Goal: Navigation & Orientation: Find specific page/section

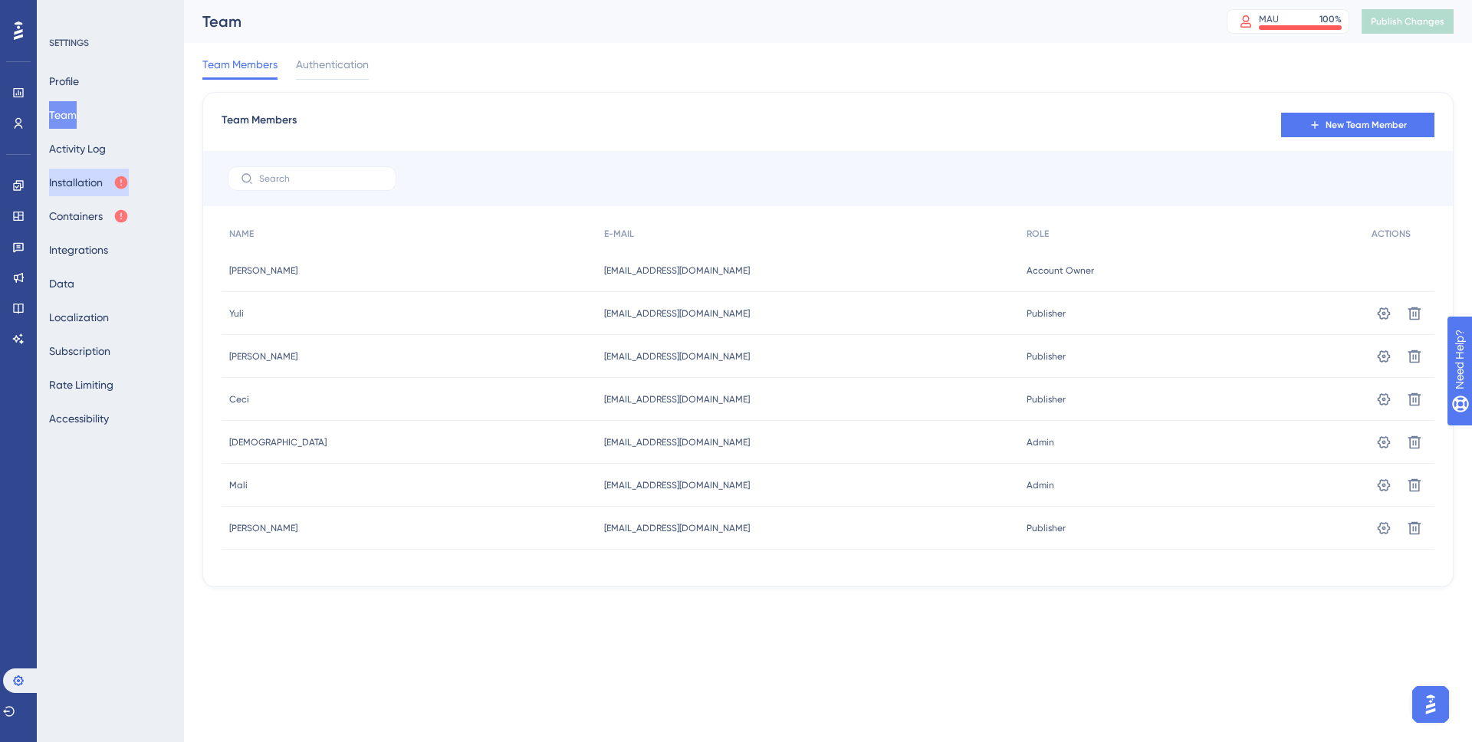
click at [87, 183] on button "Installation" at bounding box center [89, 183] width 80 height 28
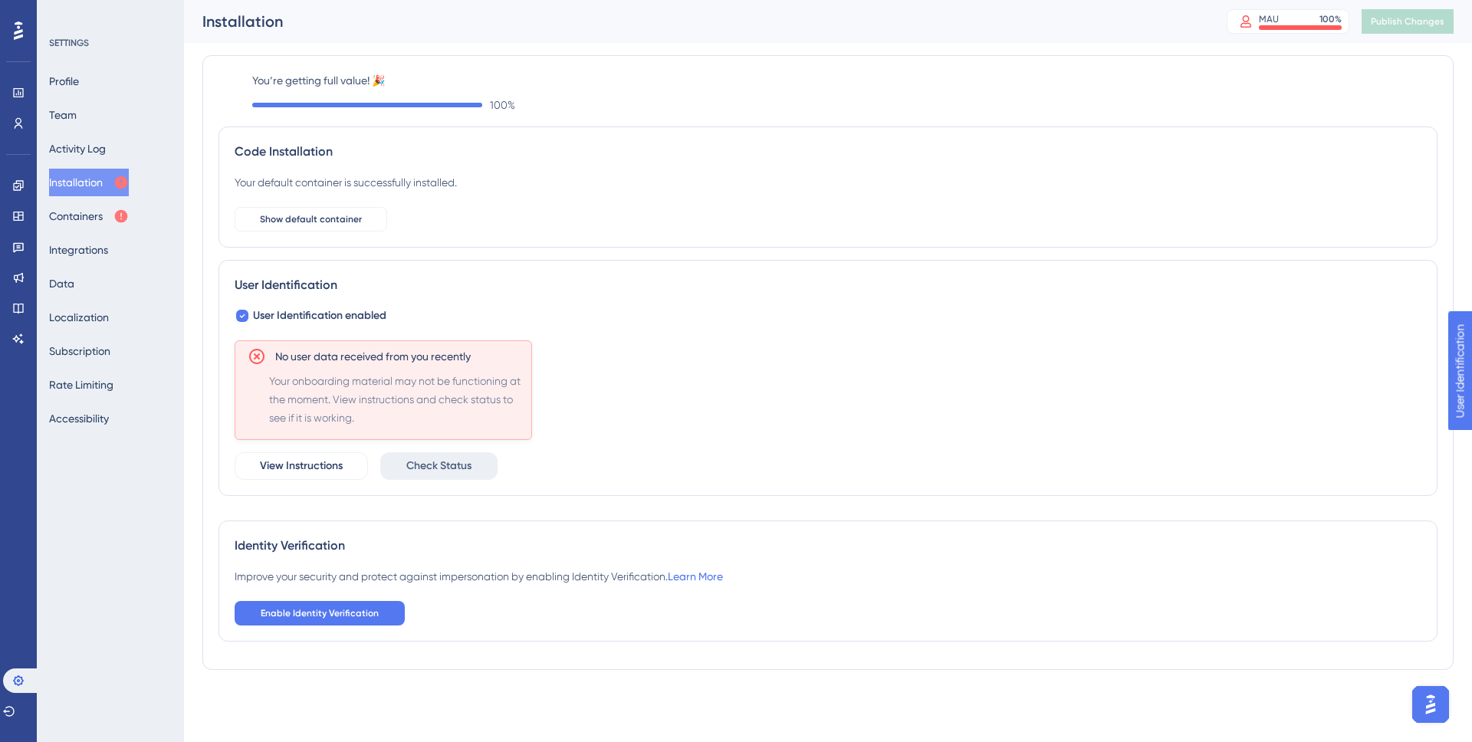
click at [431, 466] on span "Check Status" at bounding box center [438, 466] width 65 height 18
click at [317, 466] on span "View Instructions" at bounding box center [301, 466] width 83 height 18
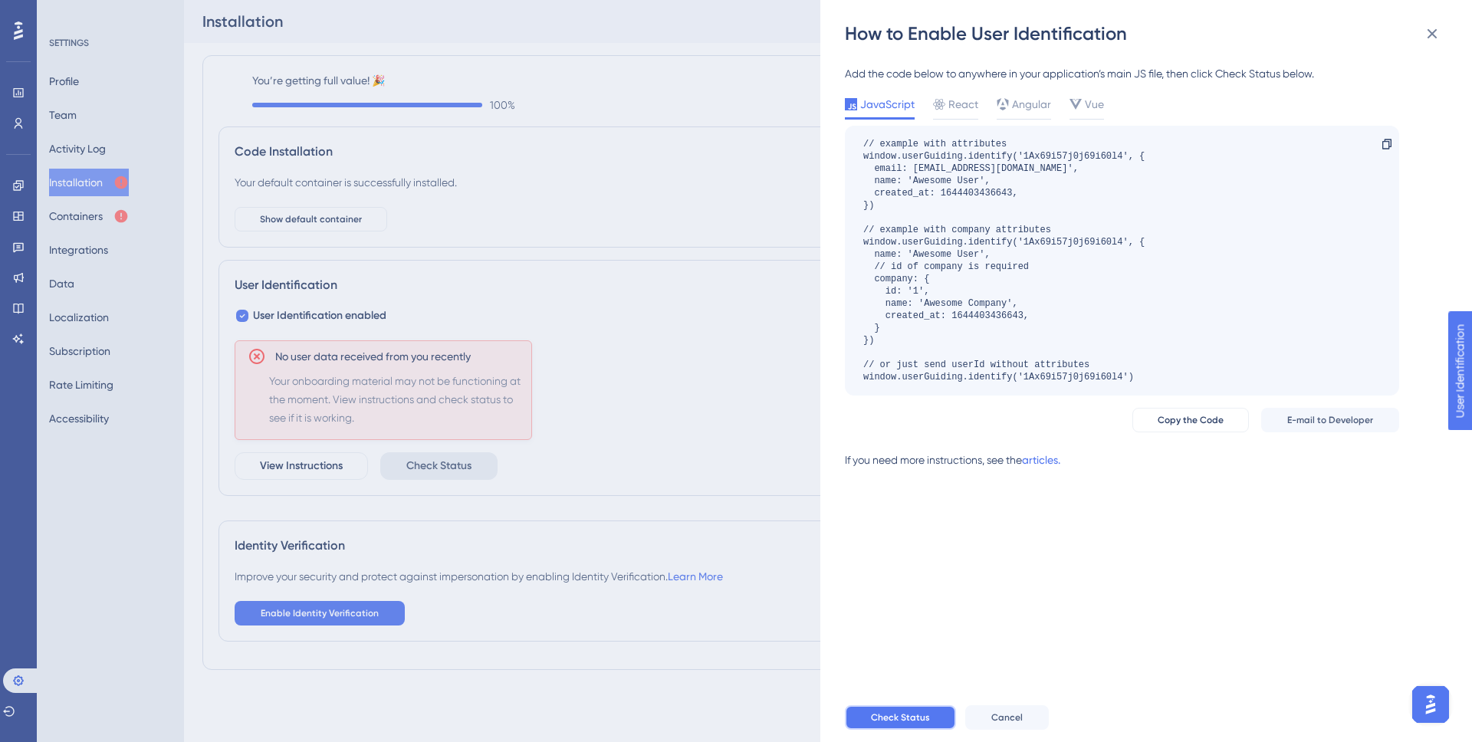
click at [892, 717] on span "Check Status" at bounding box center [900, 718] width 59 height 12
drag, startPoint x: 1432, startPoint y: 31, endPoint x: 1417, endPoint y: 31, distance: 14.6
click at [1432, 31] on icon at bounding box center [1432, 34] width 18 height 18
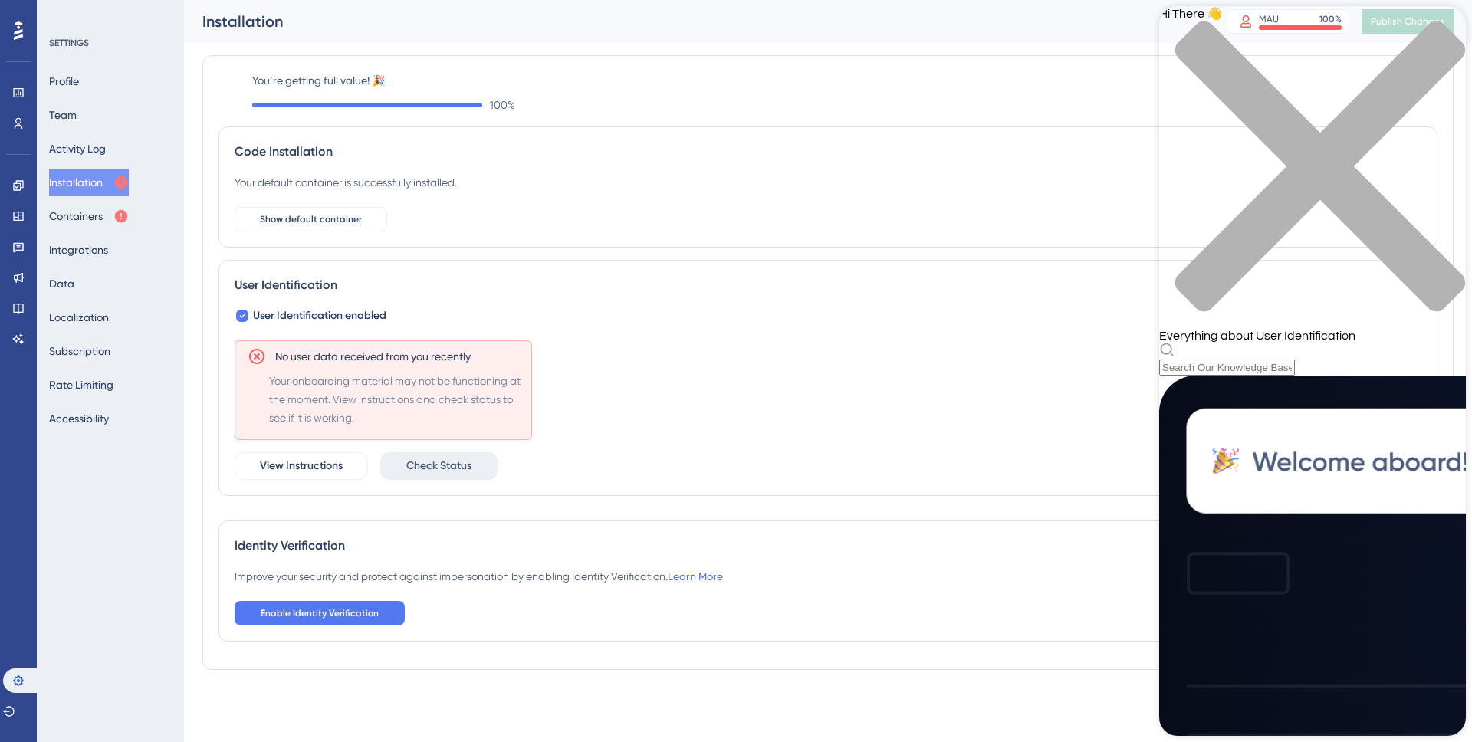
click at [1443, 28] on icon "close resource center" at bounding box center [1313, 174] width 307 height 307
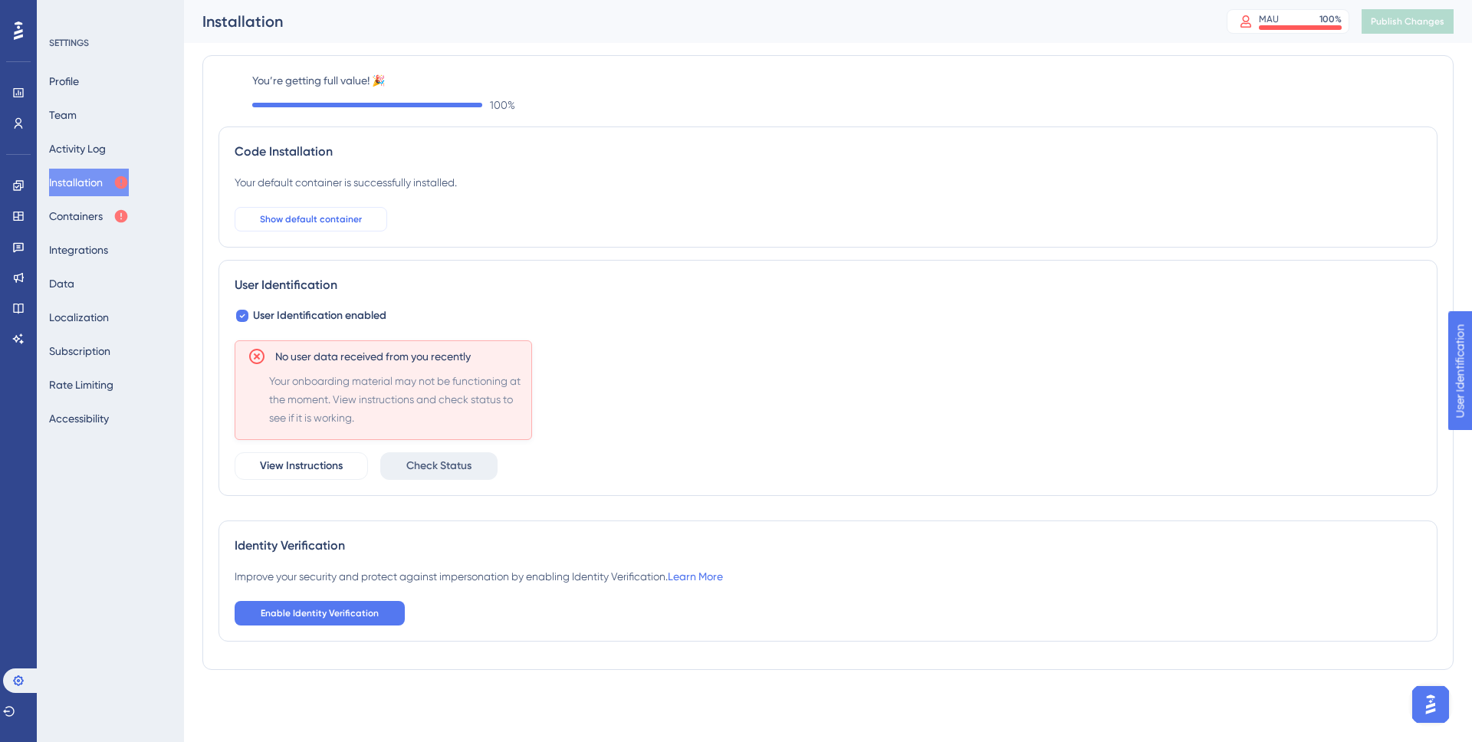
click at [324, 215] on span "Show default container" at bounding box center [311, 219] width 102 height 12
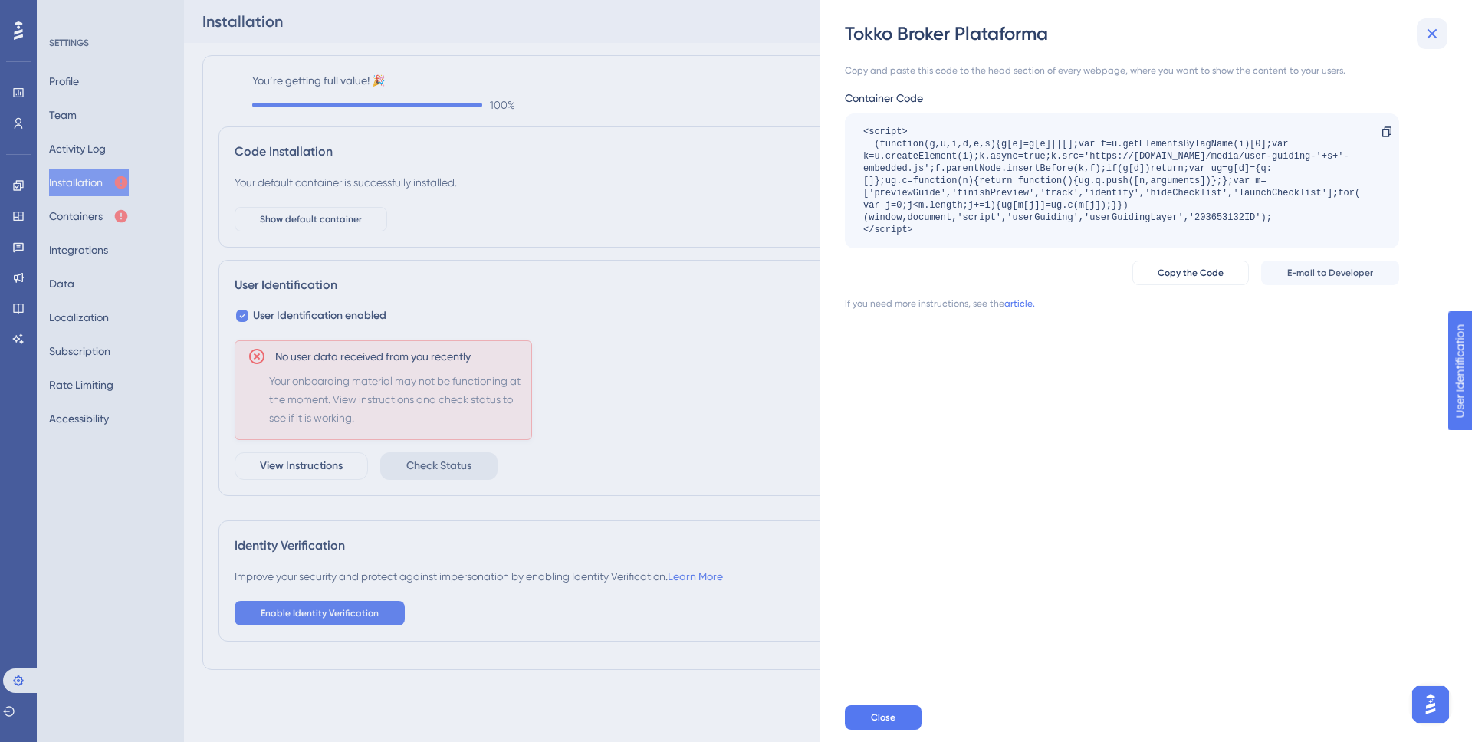
click at [1433, 35] on icon at bounding box center [1432, 34] width 18 height 18
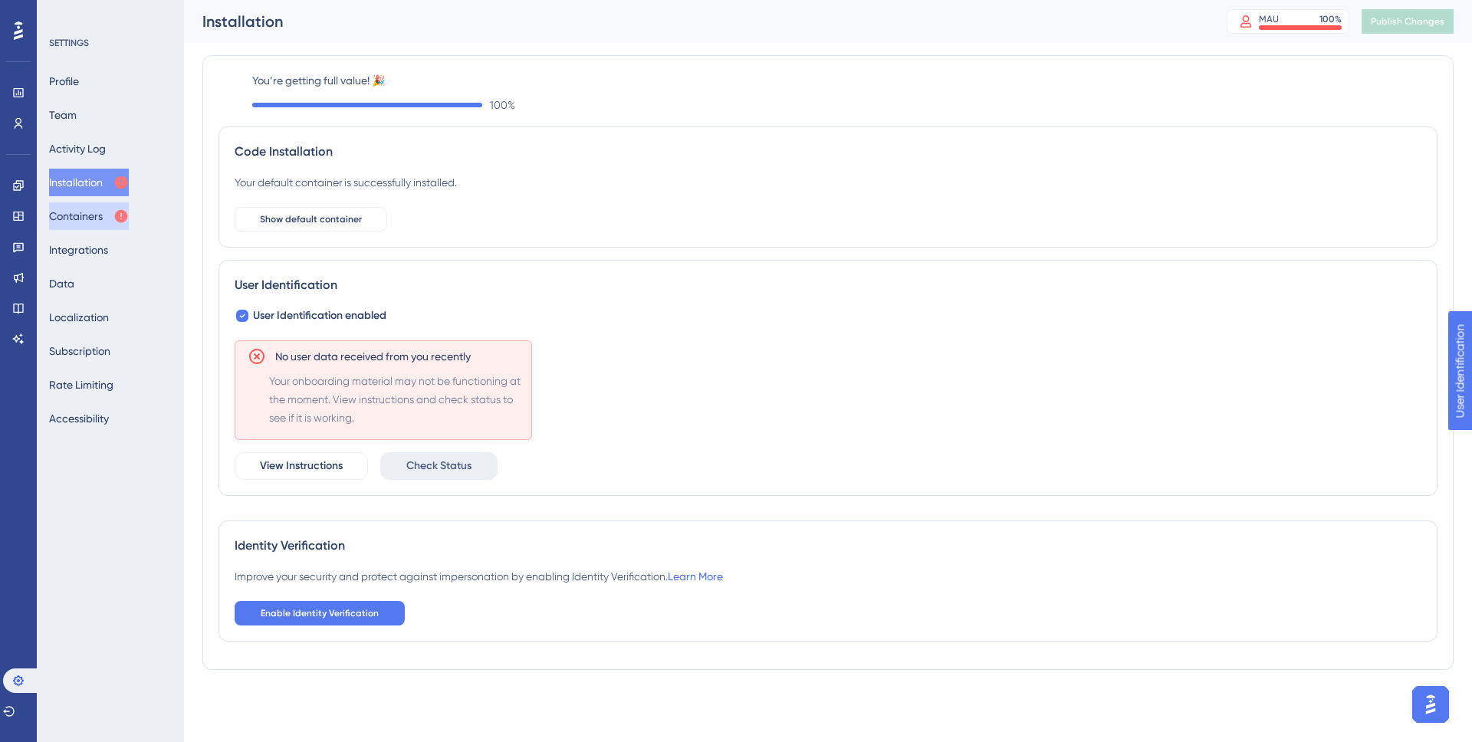
click at [91, 210] on button "Containers" at bounding box center [89, 216] width 80 height 28
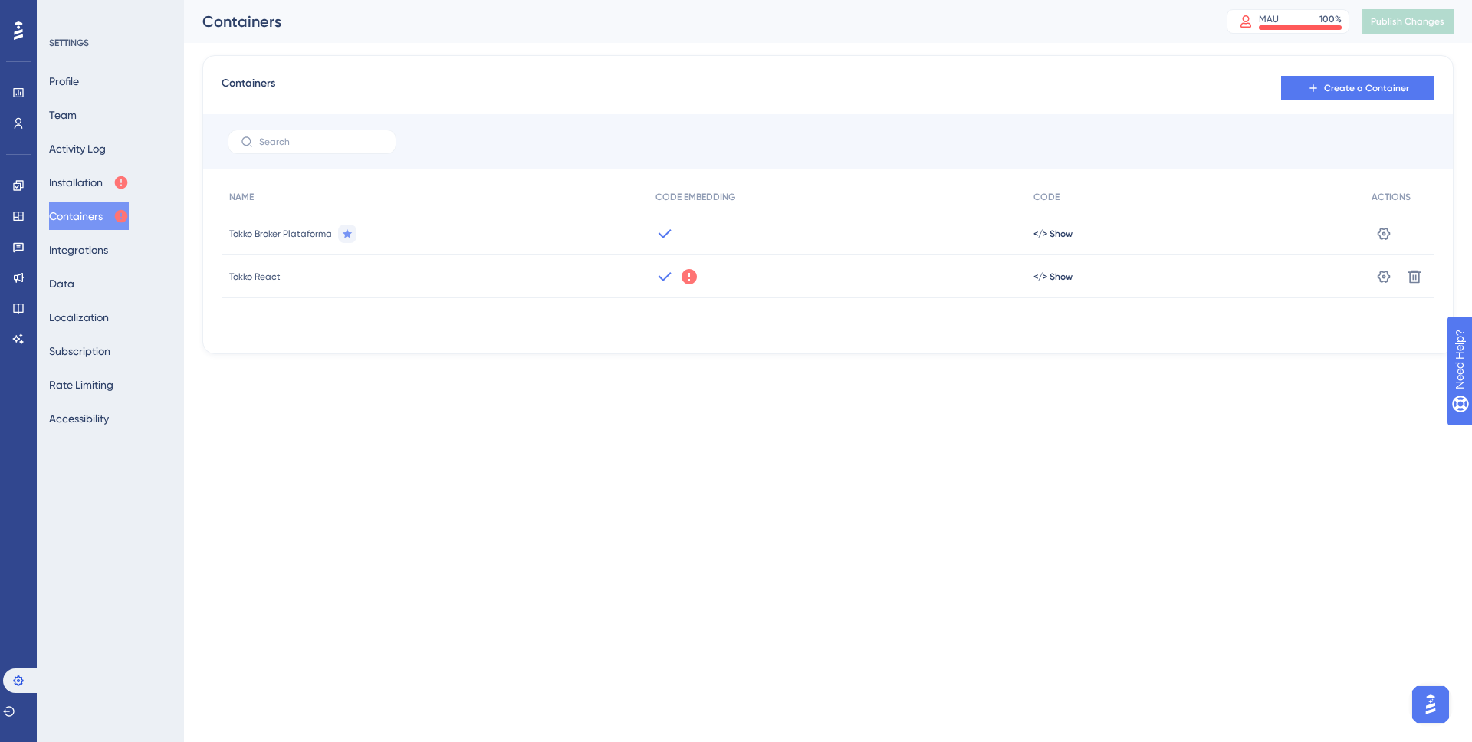
click at [690, 279] on icon at bounding box center [689, 276] width 15 height 15
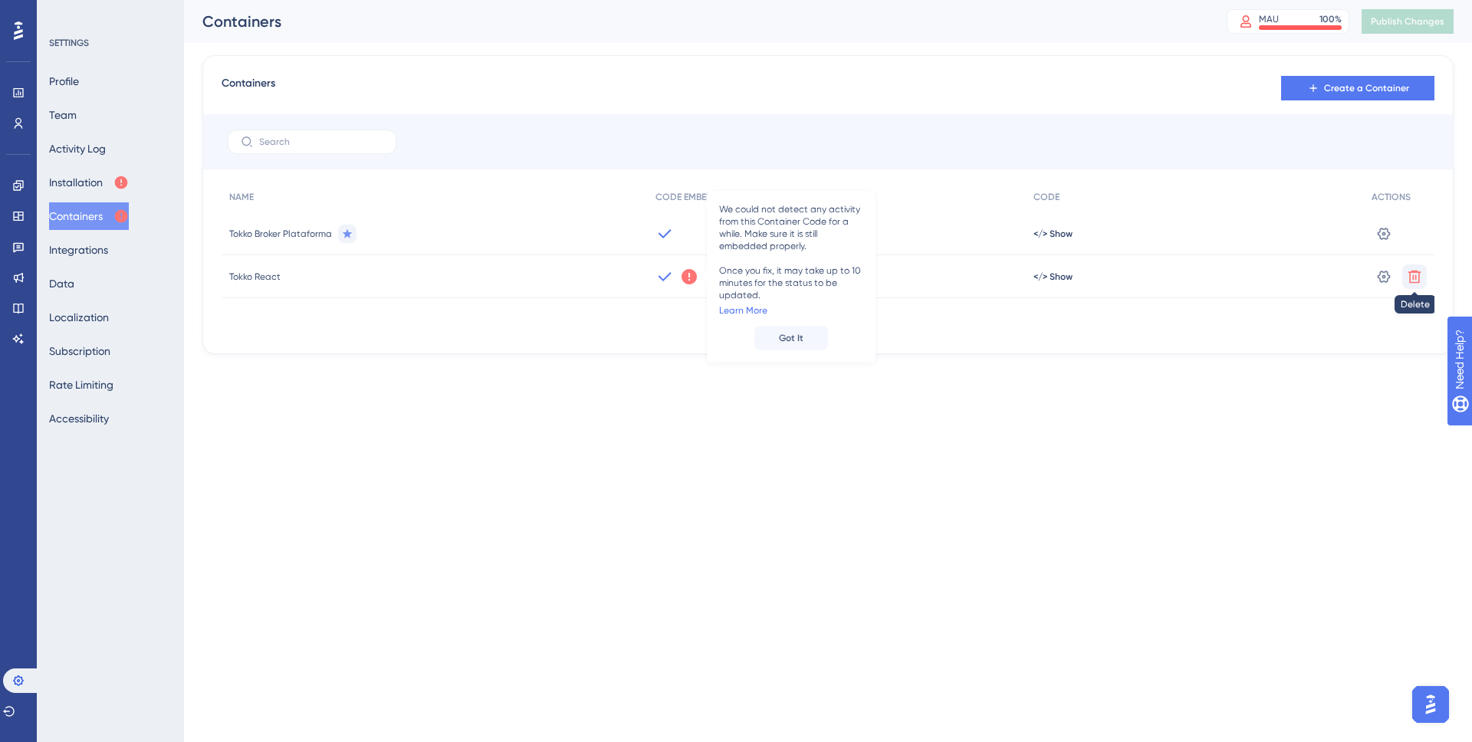
click at [1418, 271] on icon at bounding box center [1415, 276] width 13 height 13
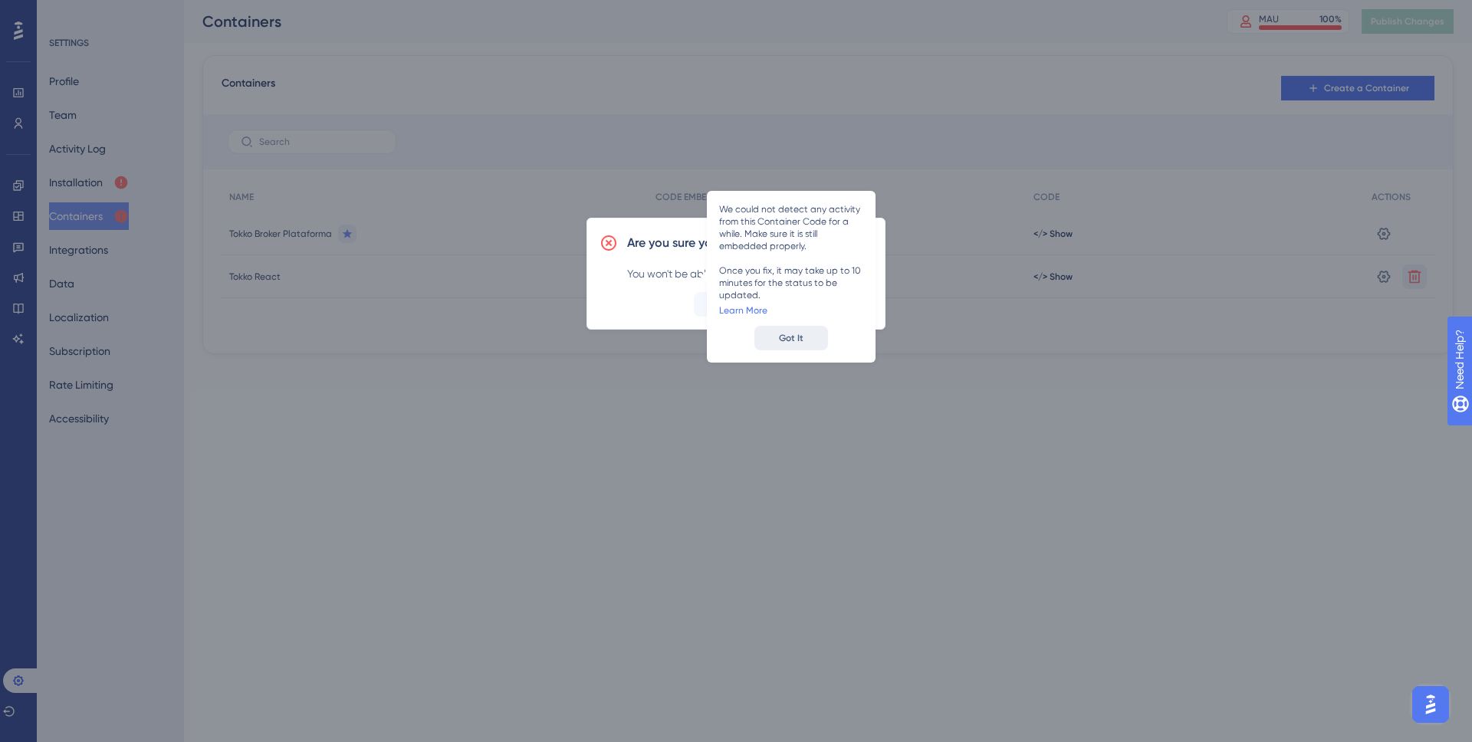
click at [783, 344] on button "Got It" at bounding box center [792, 338] width 74 height 25
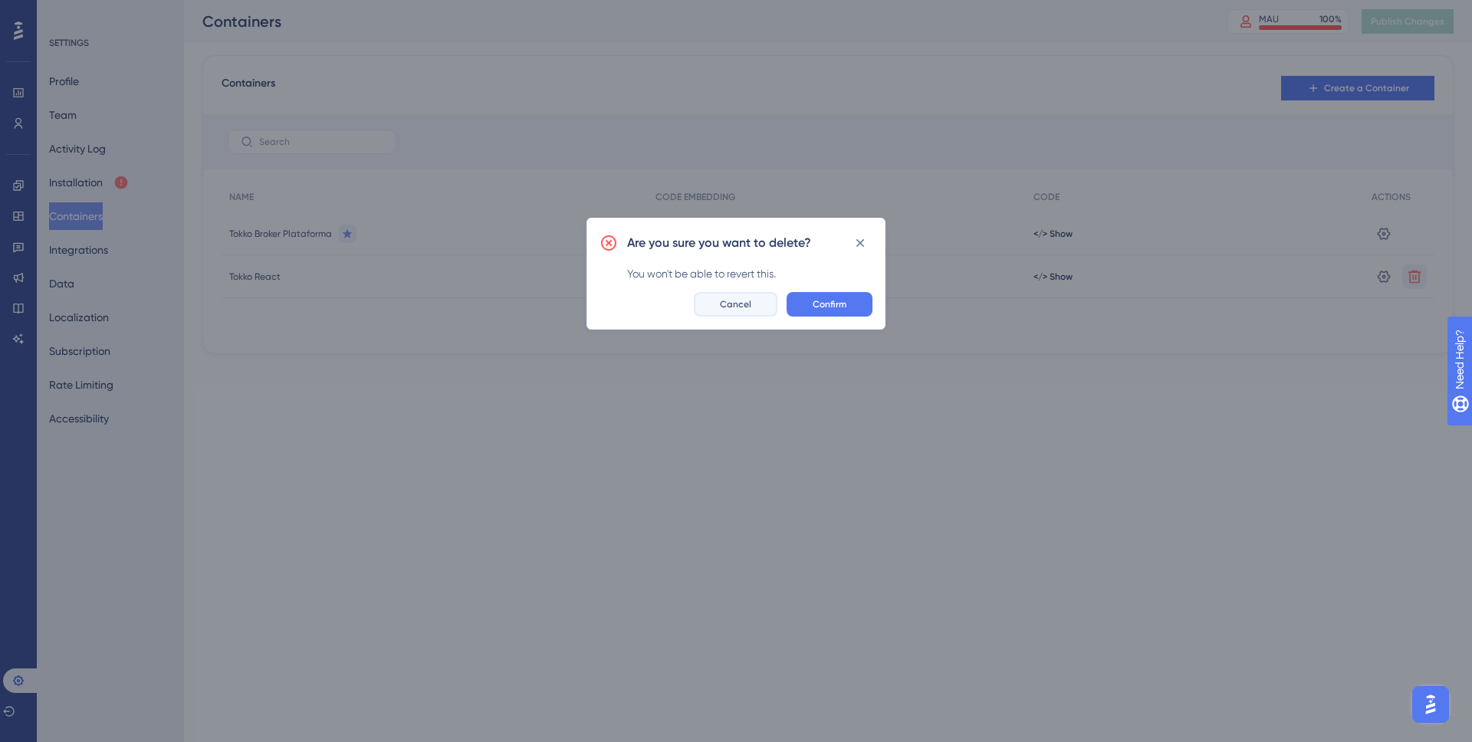
click at [730, 302] on span "Cancel" at bounding box center [735, 304] width 31 height 12
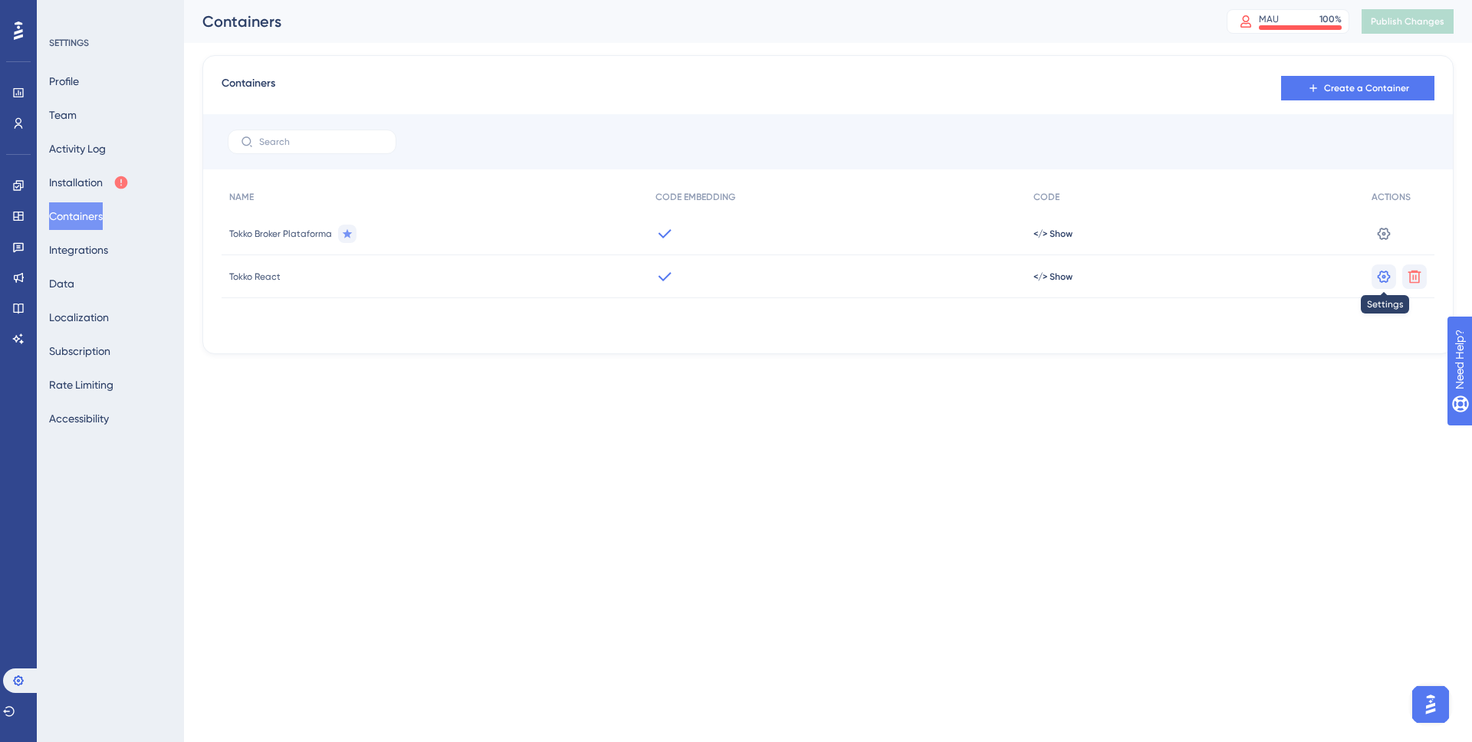
click at [1380, 277] on icon at bounding box center [1384, 276] width 15 height 15
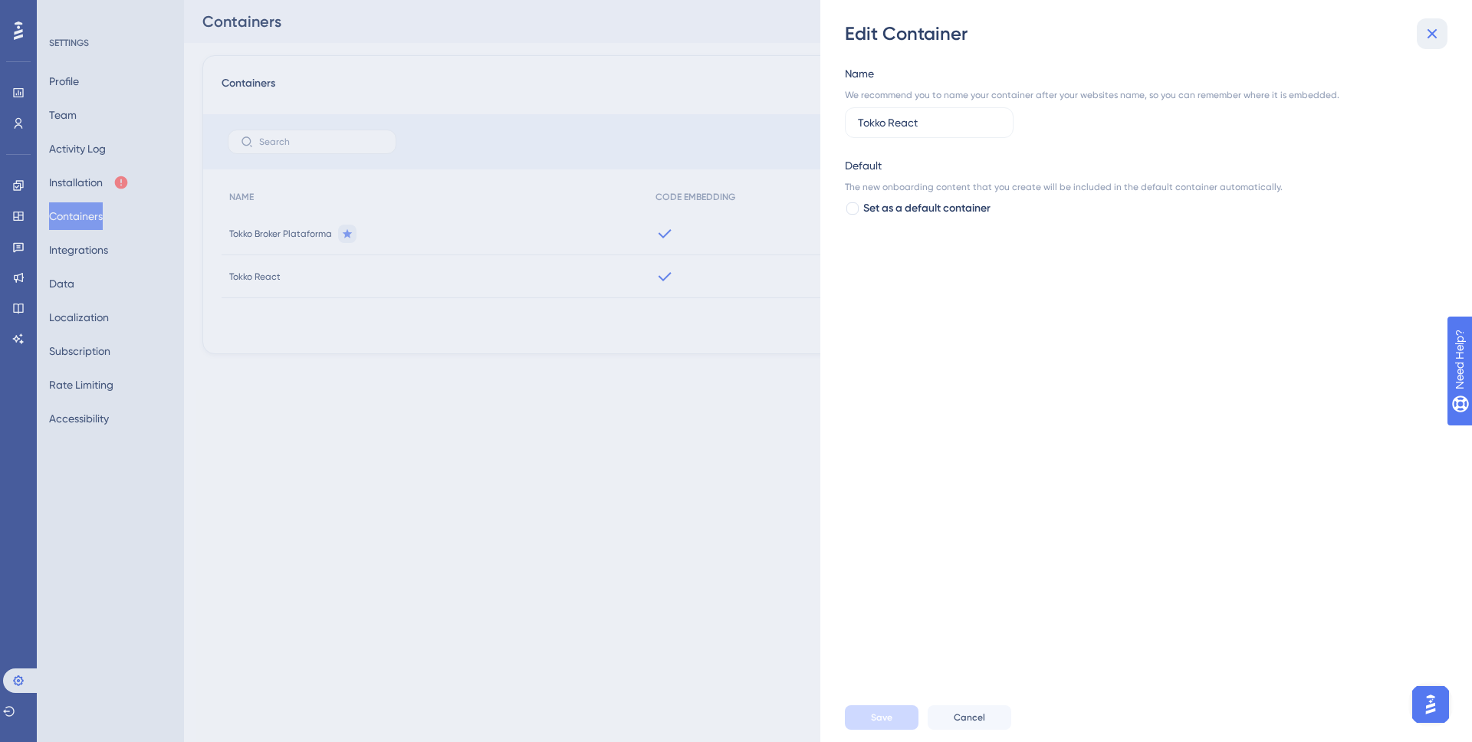
click at [1433, 26] on icon at bounding box center [1432, 34] width 18 height 18
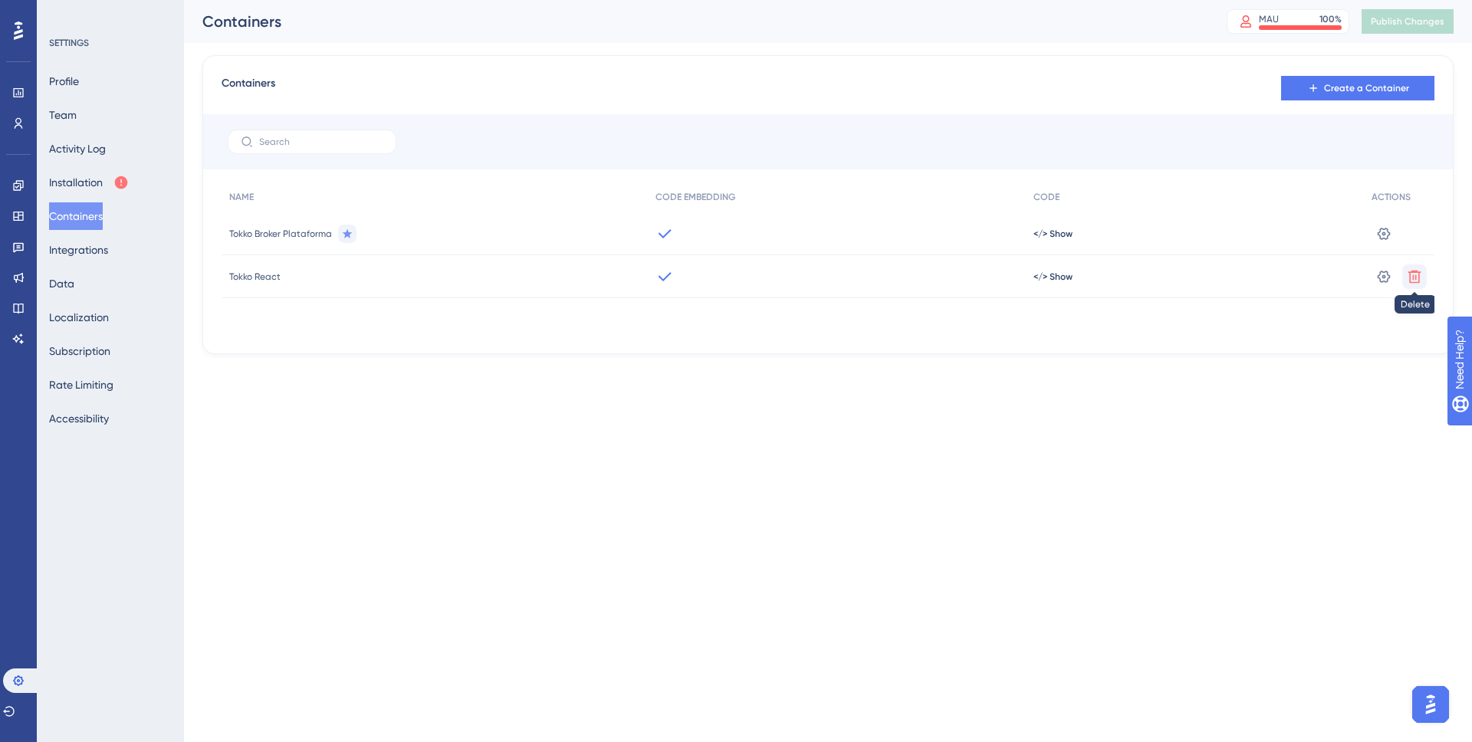
click at [1411, 272] on icon at bounding box center [1415, 276] width 13 height 13
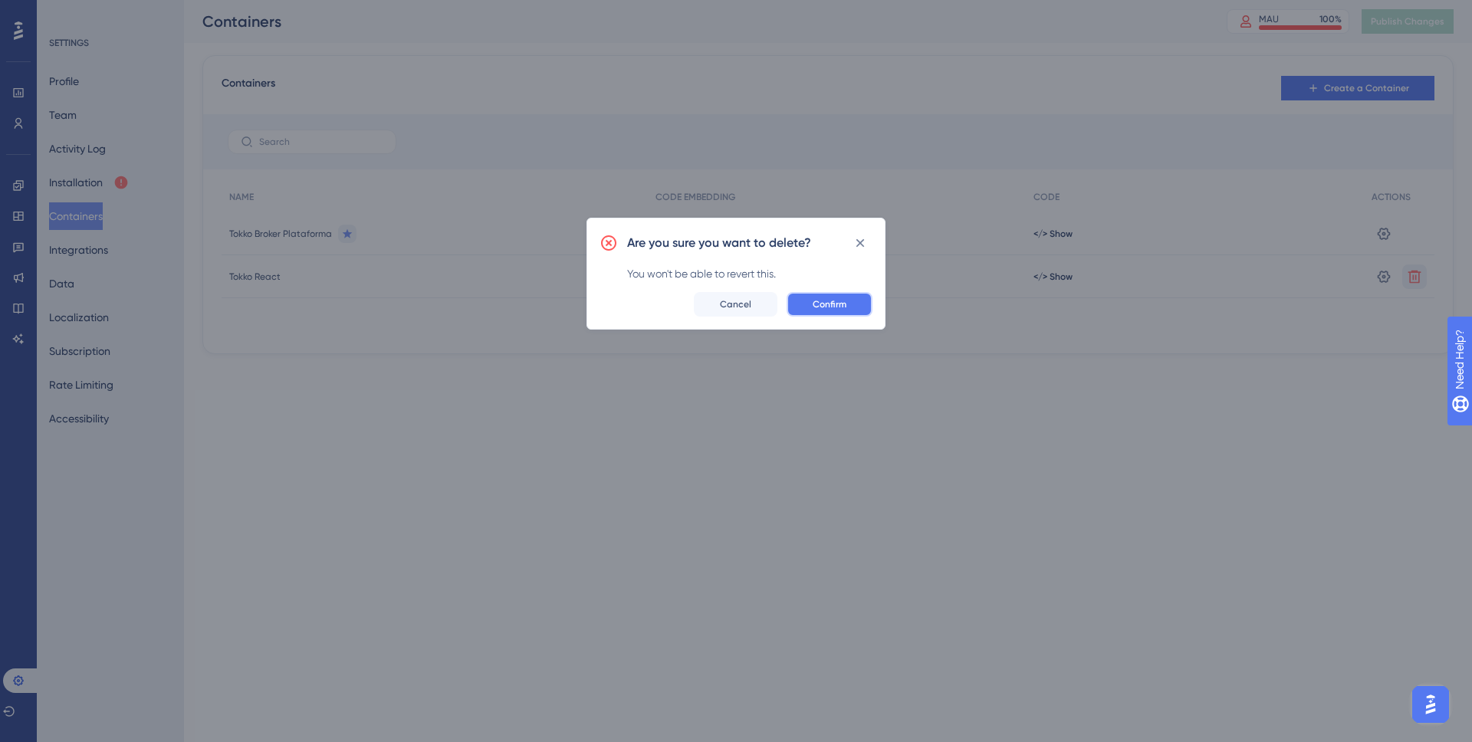
click at [847, 309] on button "Confirm" at bounding box center [830, 304] width 86 height 25
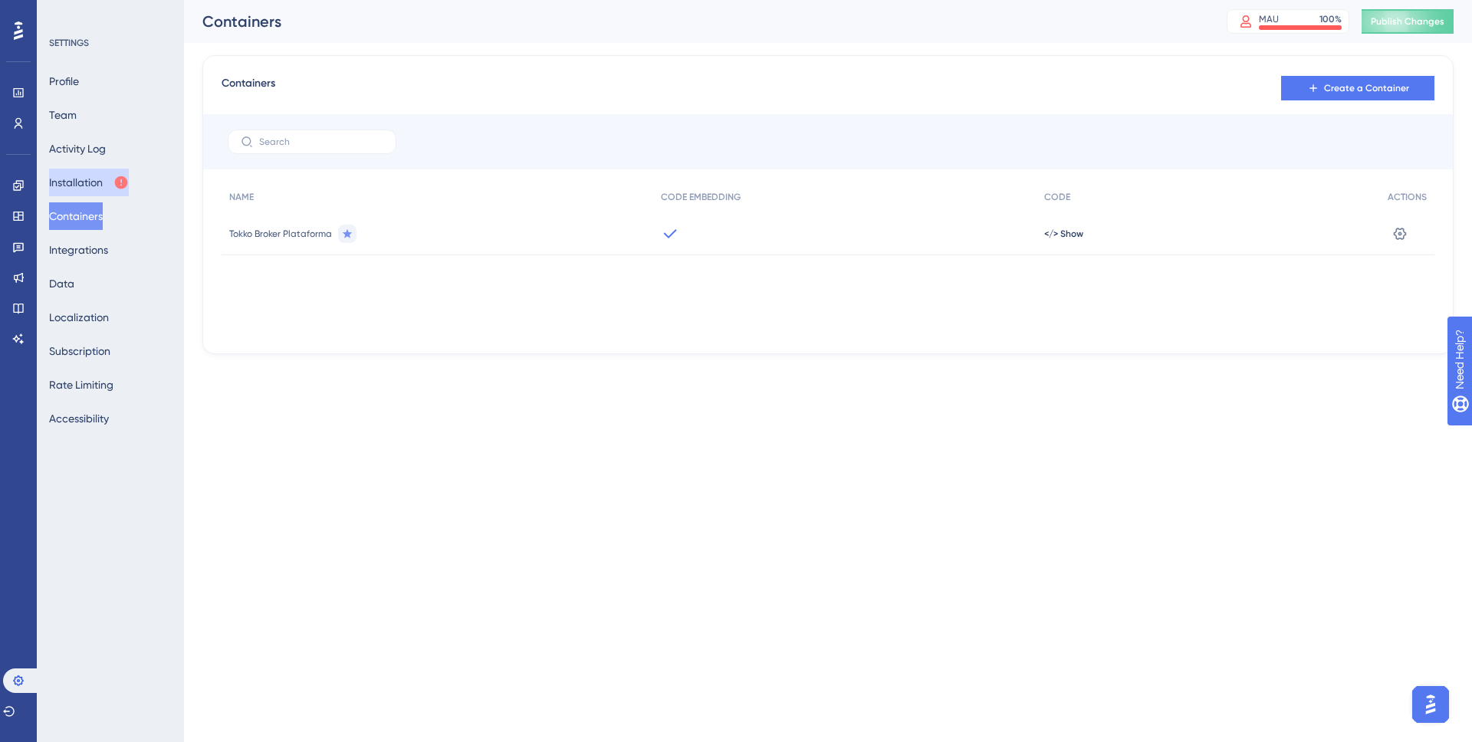
click at [86, 192] on button "Installation" at bounding box center [89, 183] width 80 height 28
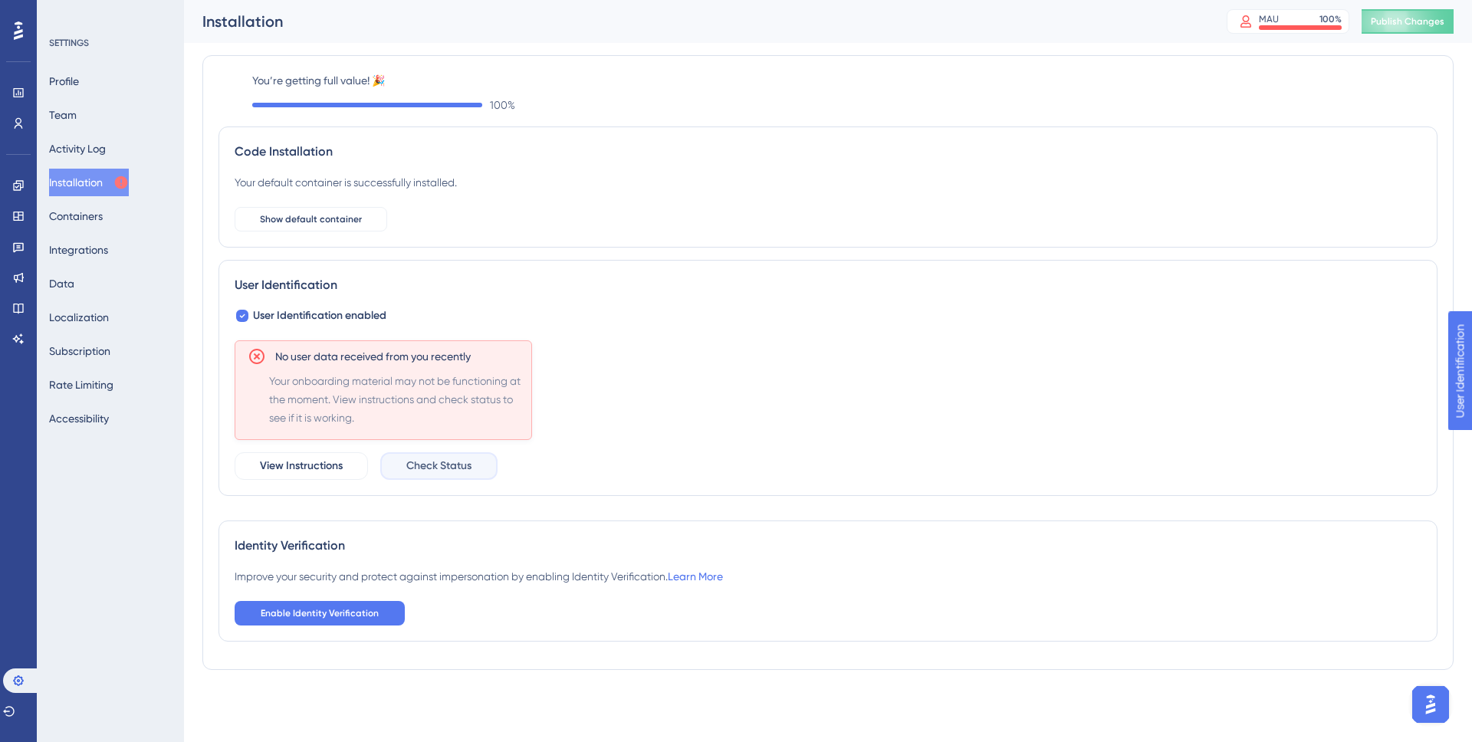
click at [425, 467] on span "Check Status" at bounding box center [438, 466] width 65 height 18
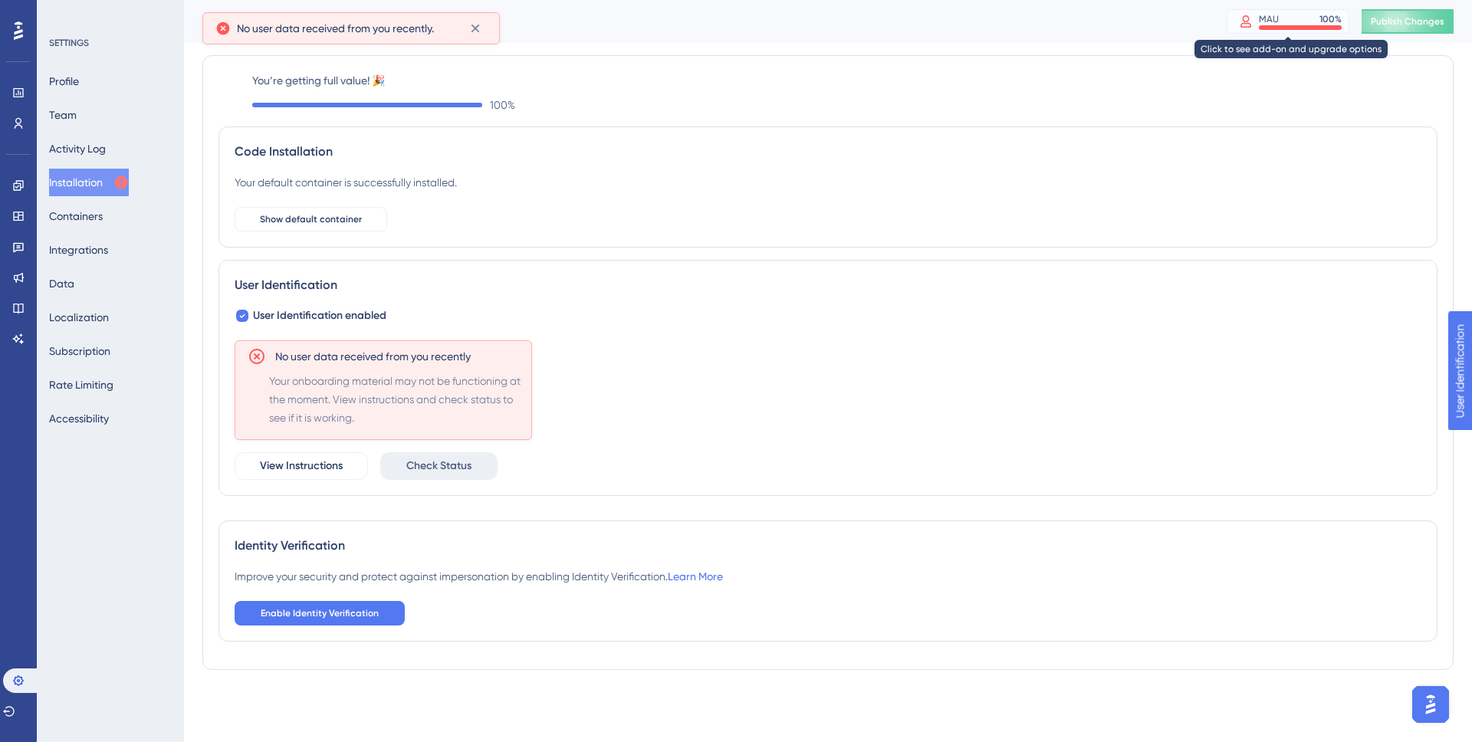
click at [1306, 19] on div "MAU 100 %" at bounding box center [1300, 19] width 83 height 12
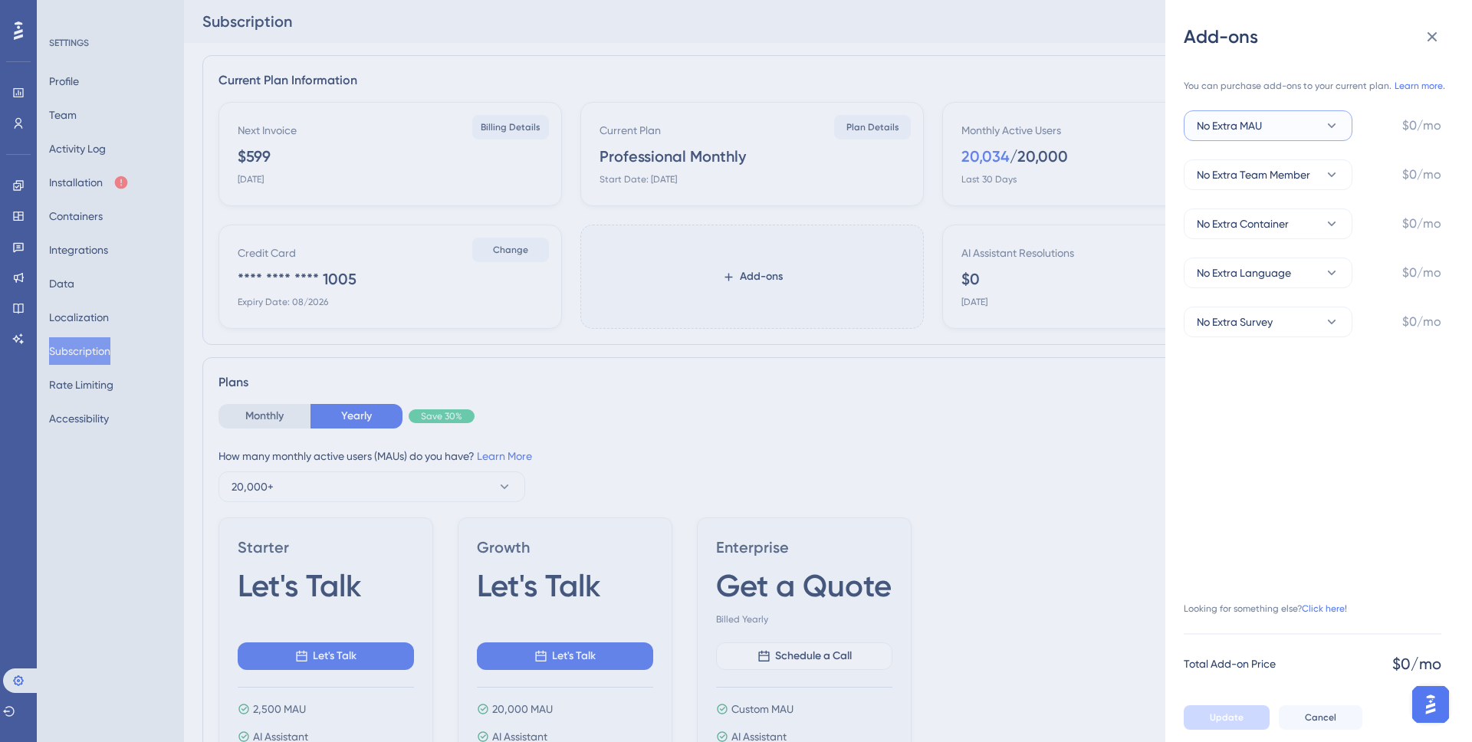
click at [1235, 128] on span "No Extra MAU" at bounding box center [1229, 126] width 65 height 18
click at [1233, 200] on span "+1,000 MAU" at bounding box center [1235, 203] width 58 height 18
click at [1223, 126] on span "+1,000 MAU" at bounding box center [1226, 126] width 58 height 18
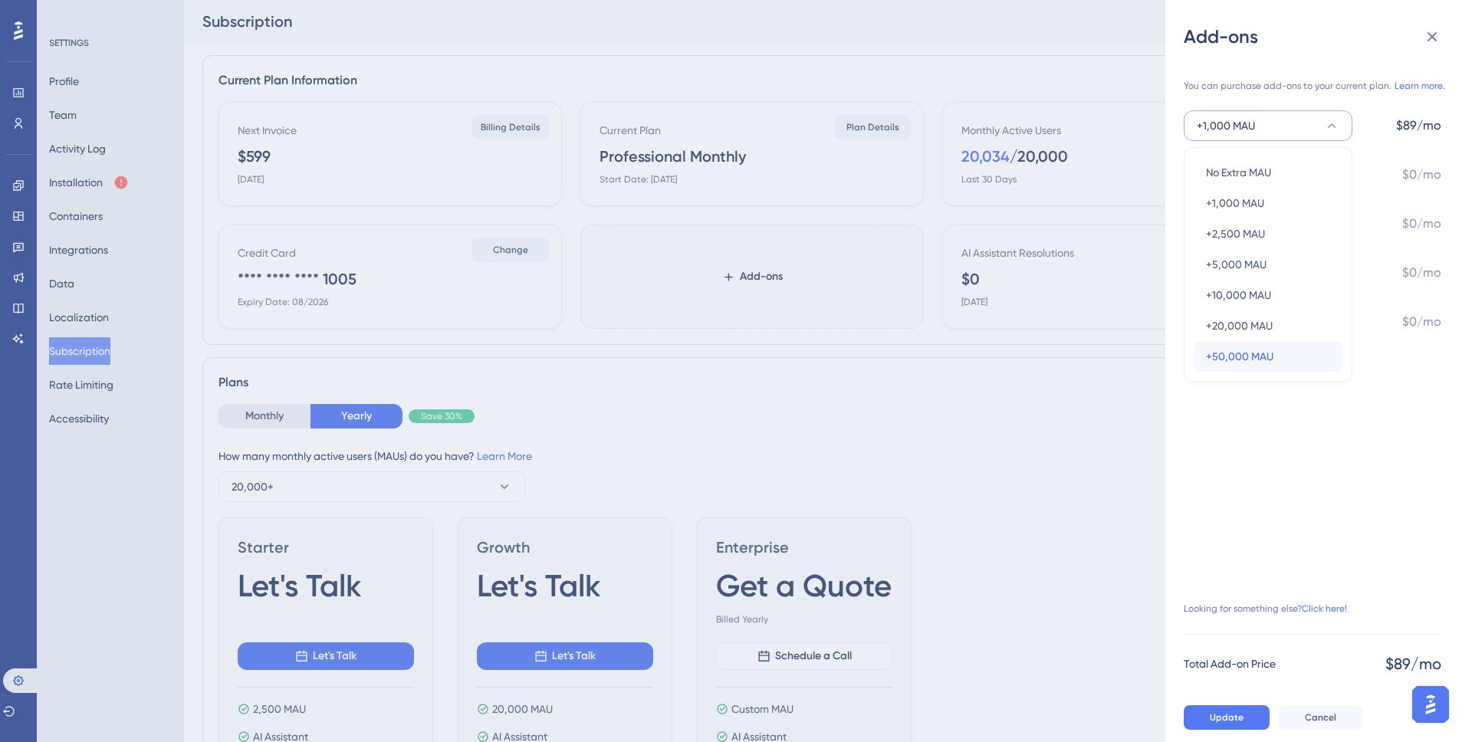
click at [1234, 355] on span "+50,000 MAU" at bounding box center [1239, 356] width 67 height 18
click at [1239, 119] on span "+50,000 MAU" at bounding box center [1230, 126] width 67 height 18
click at [1229, 235] on span "+2,500 MAU" at bounding box center [1235, 234] width 59 height 18
click at [1241, 133] on span "+2,500 MAU" at bounding box center [1226, 126] width 59 height 18
click at [1225, 320] on span "+20,000 MAU" at bounding box center [1239, 326] width 67 height 18
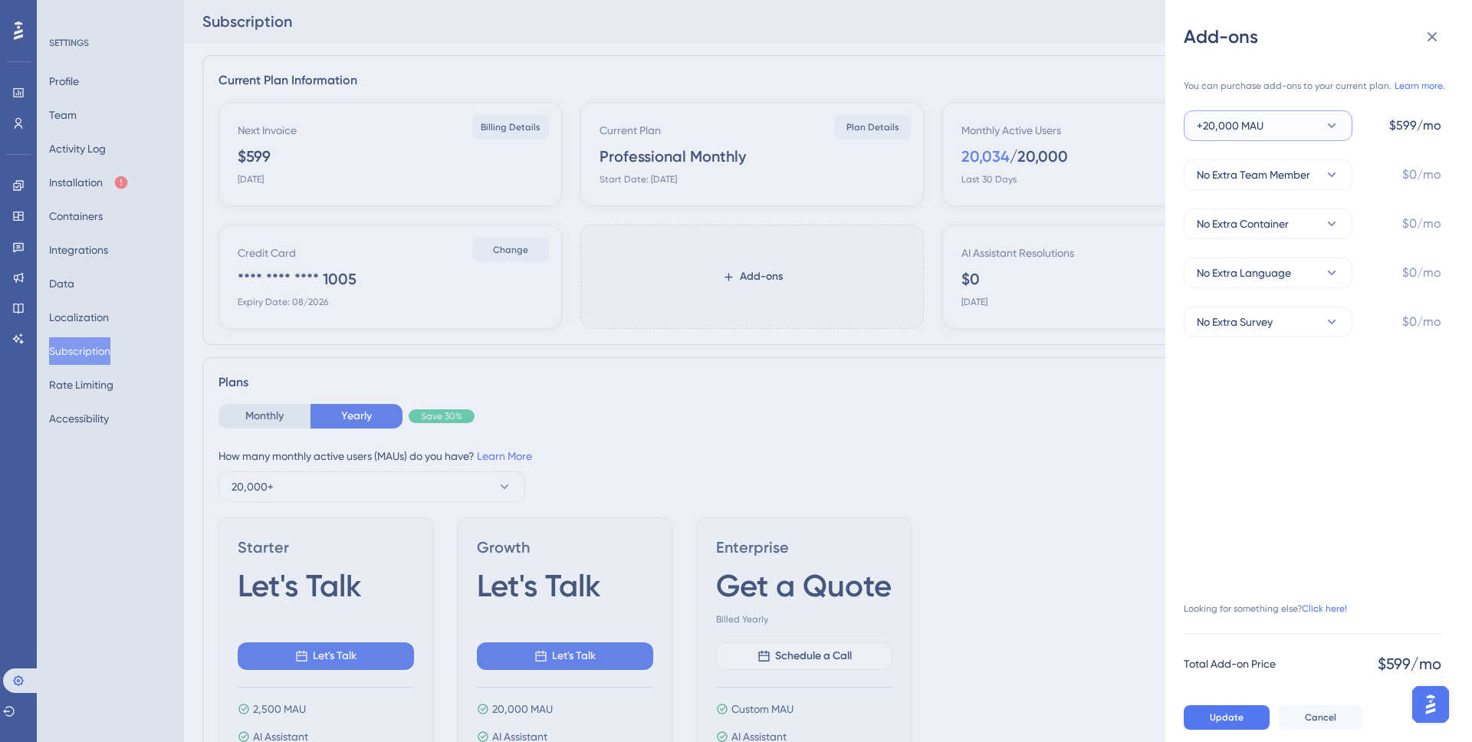
click at [1225, 135] on button "+20,000 MAU" at bounding box center [1268, 125] width 169 height 31
click at [1216, 300] on span "+10,000 MAU" at bounding box center [1238, 295] width 65 height 18
click at [1235, 130] on span "+10,000 MAU" at bounding box center [1229, 126] width 65 height 18
click at [1230, 225] on span "+2,500 MAU" at bounding box center [1235, 234] width 59 height 18
click at [1230, 127] on span "+2,500 MAU" at bounding box center [1226, 126] width 59 height 18
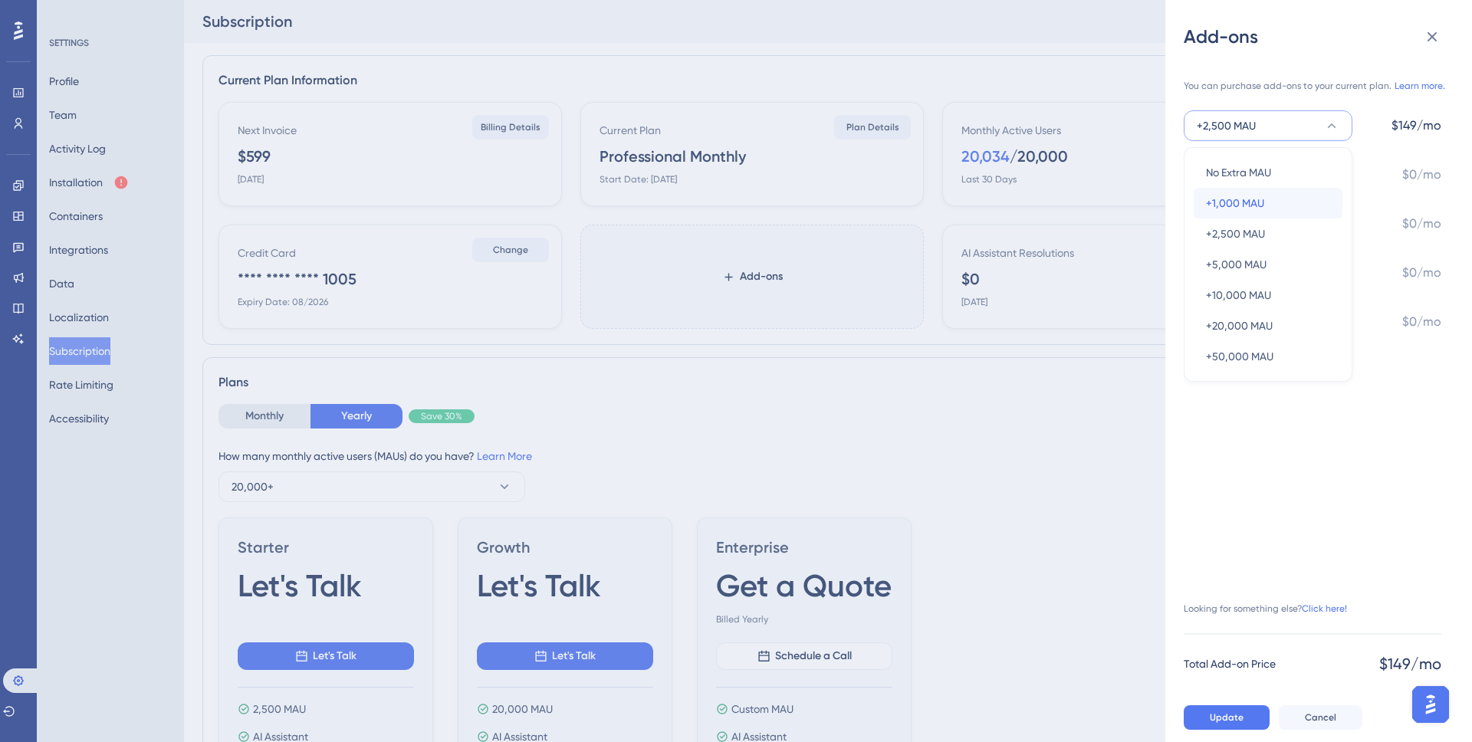
click at [1229, 190] on div "+1,000 MAU +1,000 MAU" at bounding box center [1268, 203] width 124 height 31
click at [1239, 125] on span "+1,000 MAU" at bounding box center [1226, 126] width 58 height 18
click at [1239, 165] on span "No Extra MAU" at bounding box center [1238, 172] width 65 height 18
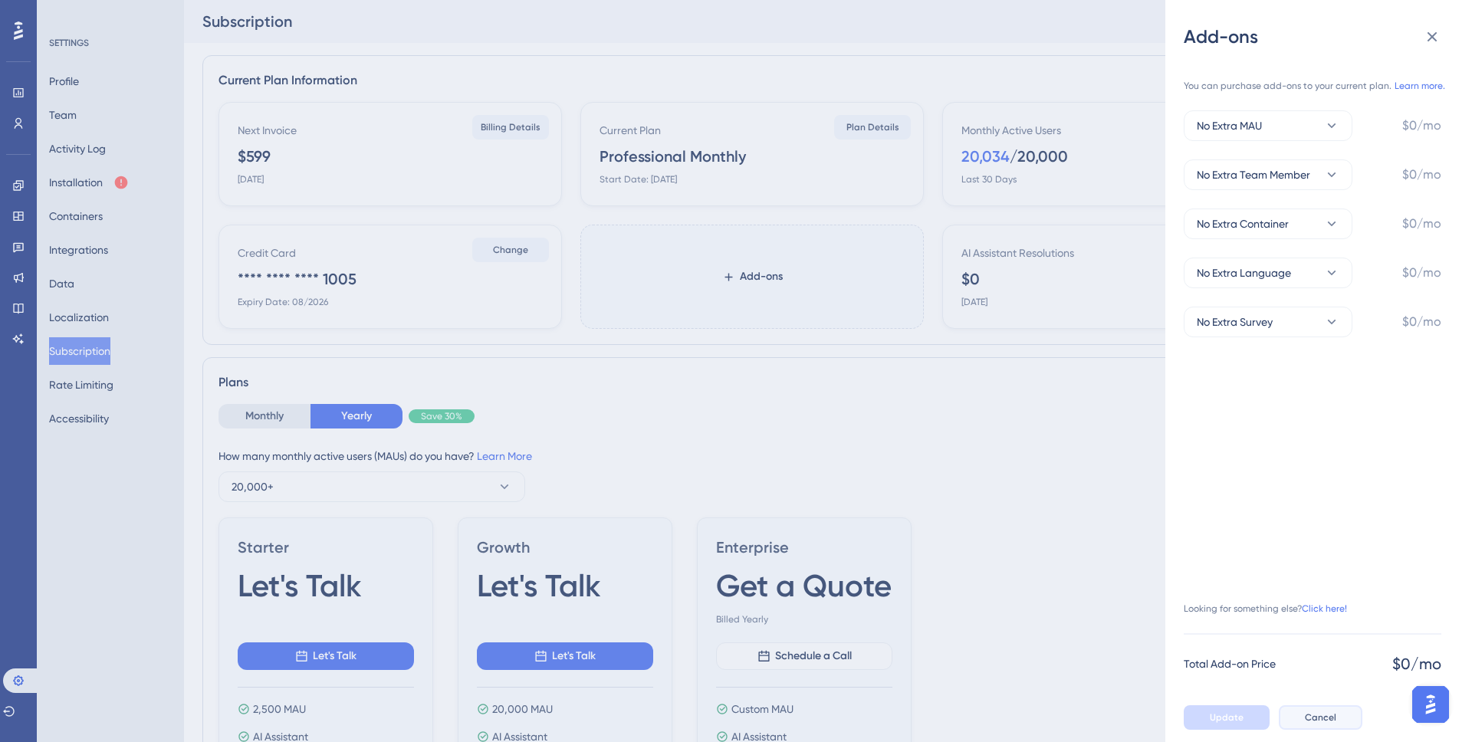
click at [1305, 716] on span "Cancel" at bounding box center [1320, 718] width 31 height 12
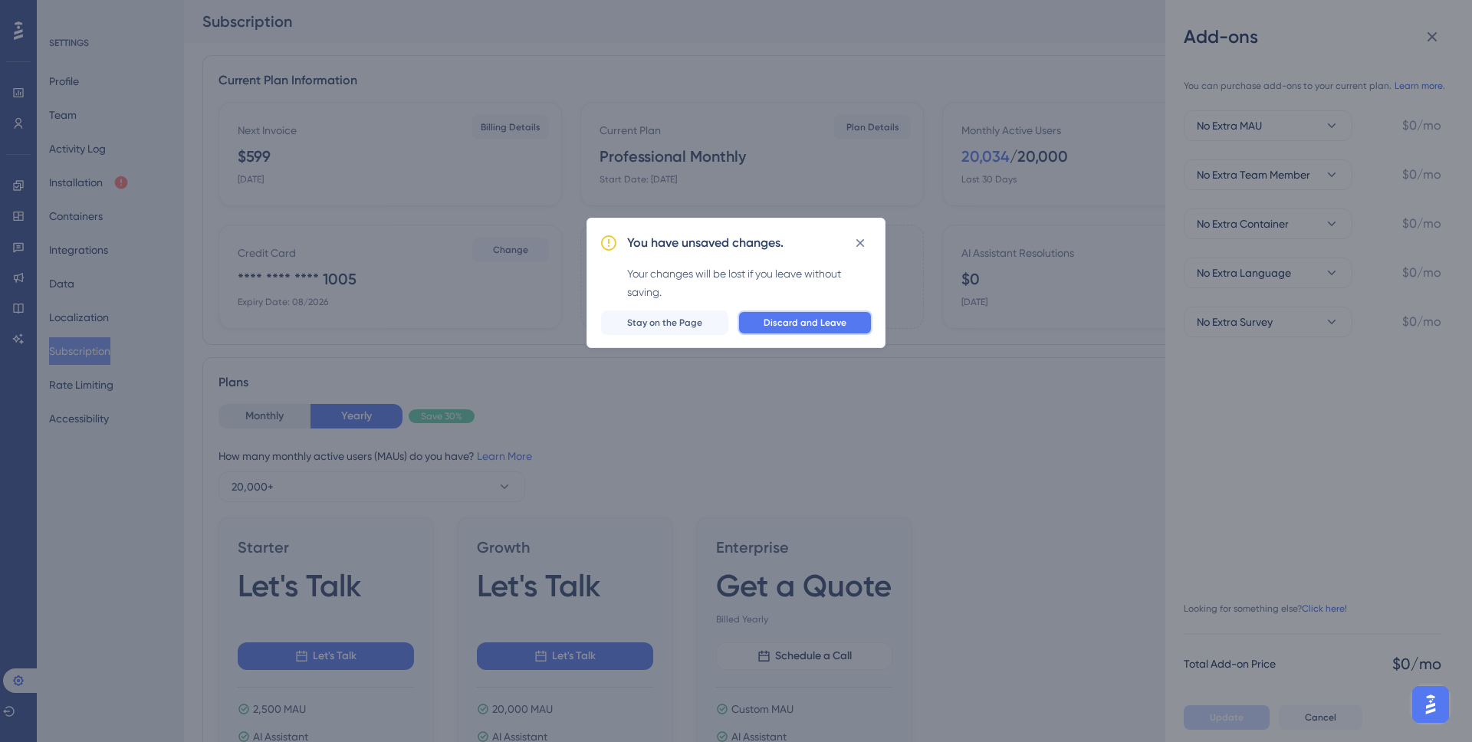
click at [796, 326] on span "Discard and Leave" at bounding box center [805, 323] width 83 height 12
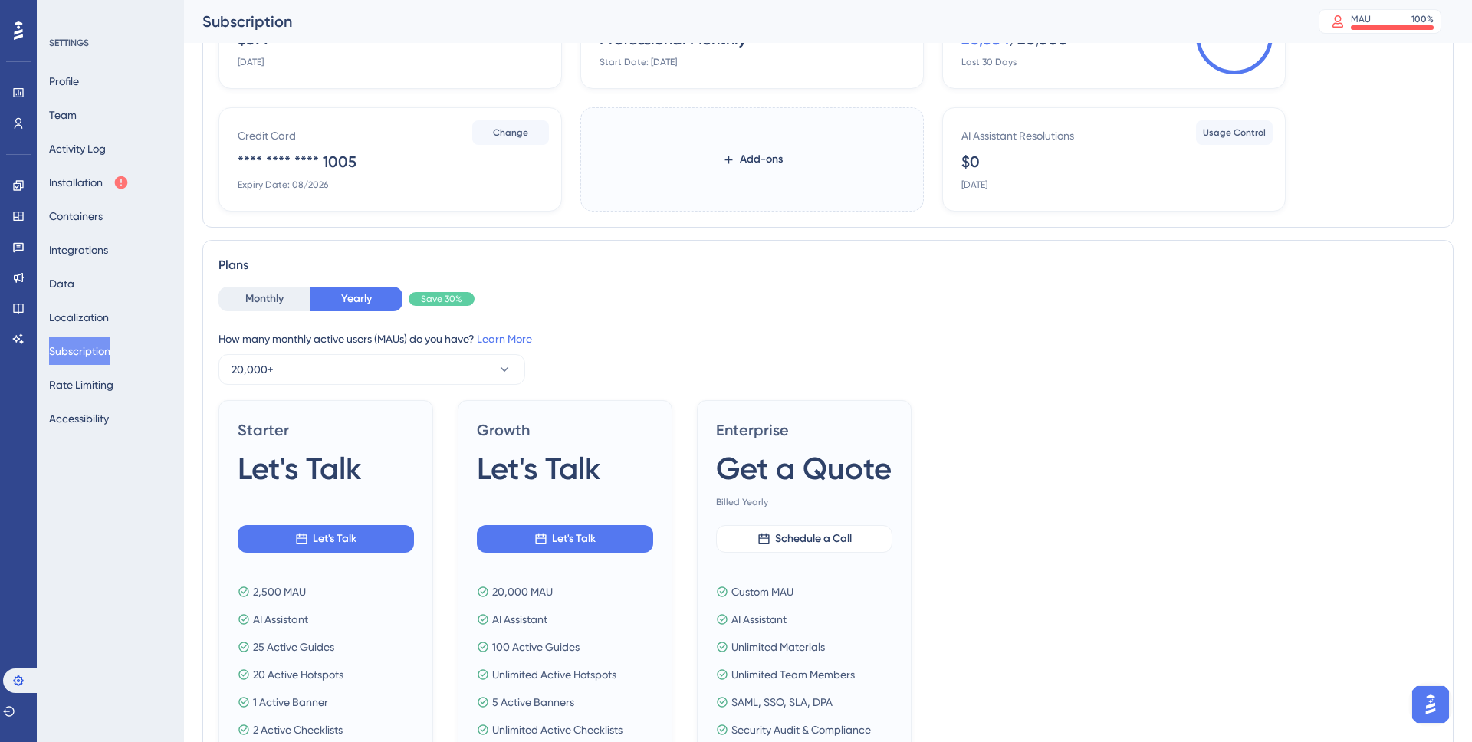
scroll to position [127, 0]
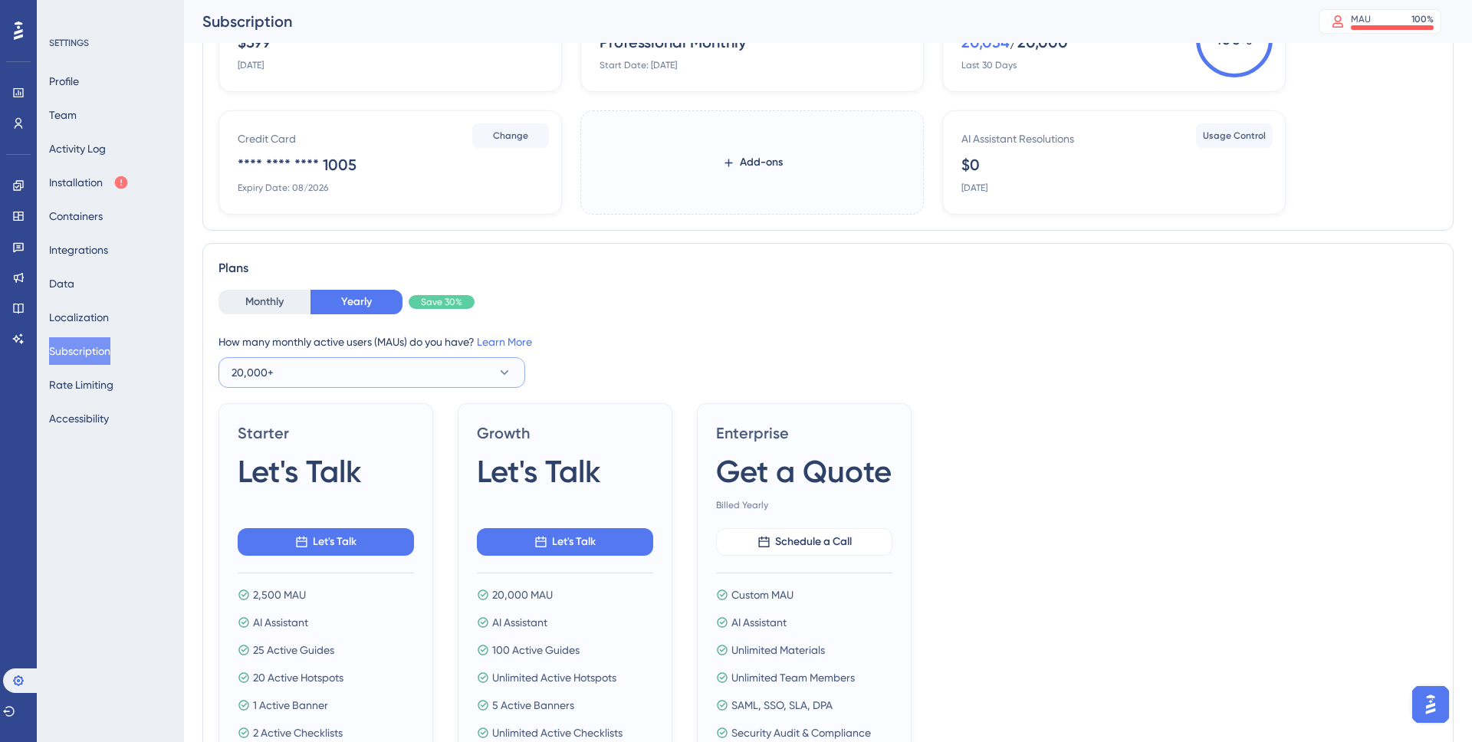
click at [278, 369] on button "20,000+" at bounding box center [372, 372] width 307 height 31
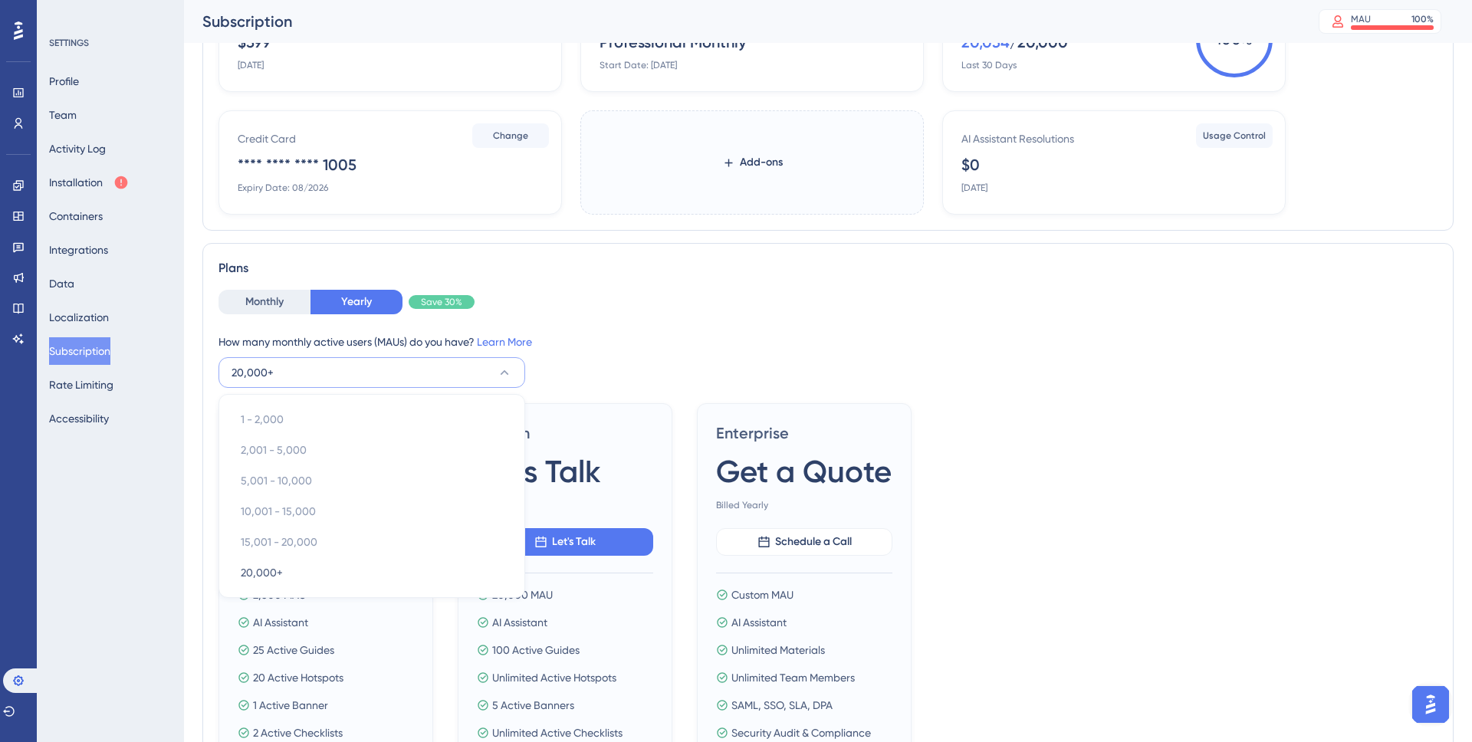
scroll to position [252, 0]
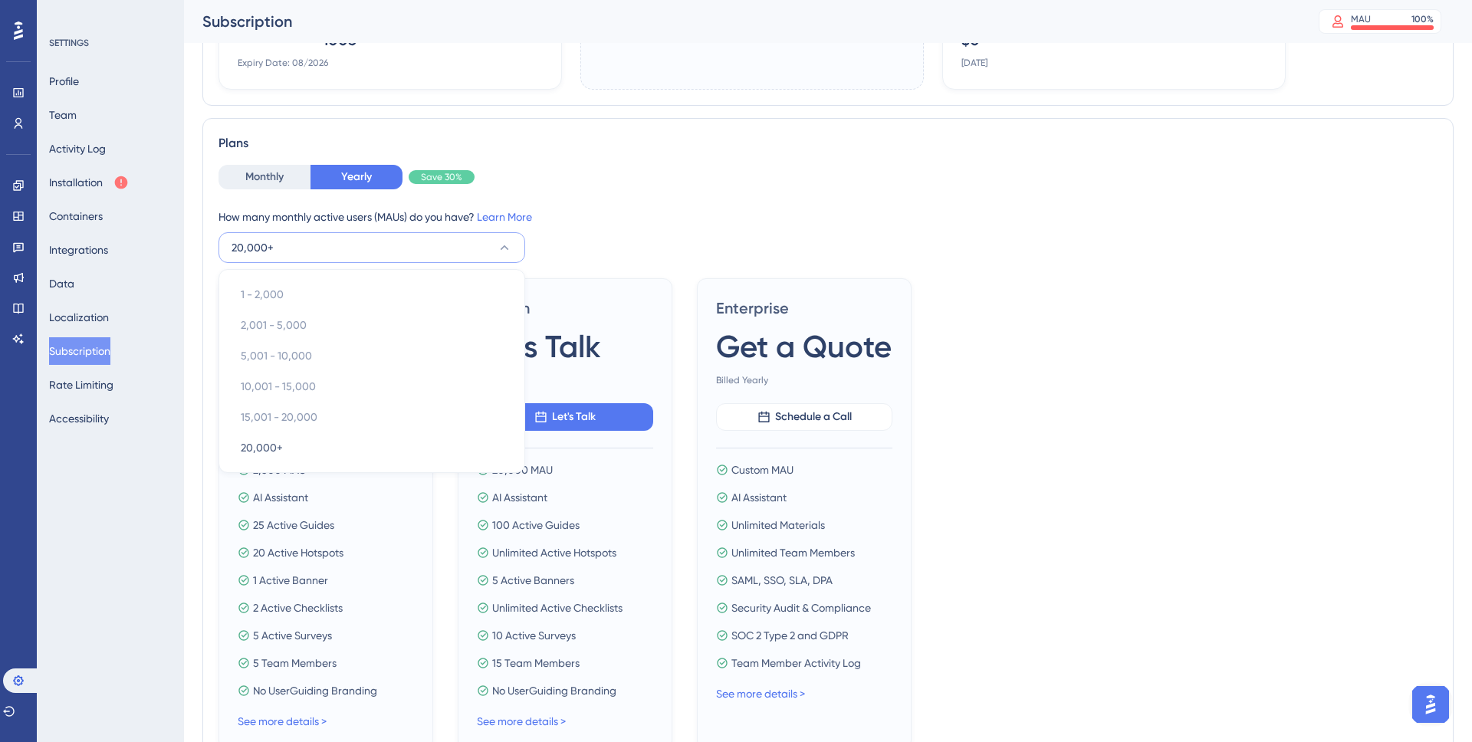
click at [198, 350] on div "Performance Users Engagement Widgets Feedback Product Updates Knowledge Base AI…" at bounding box center [828, 367] width 1288 height 1127
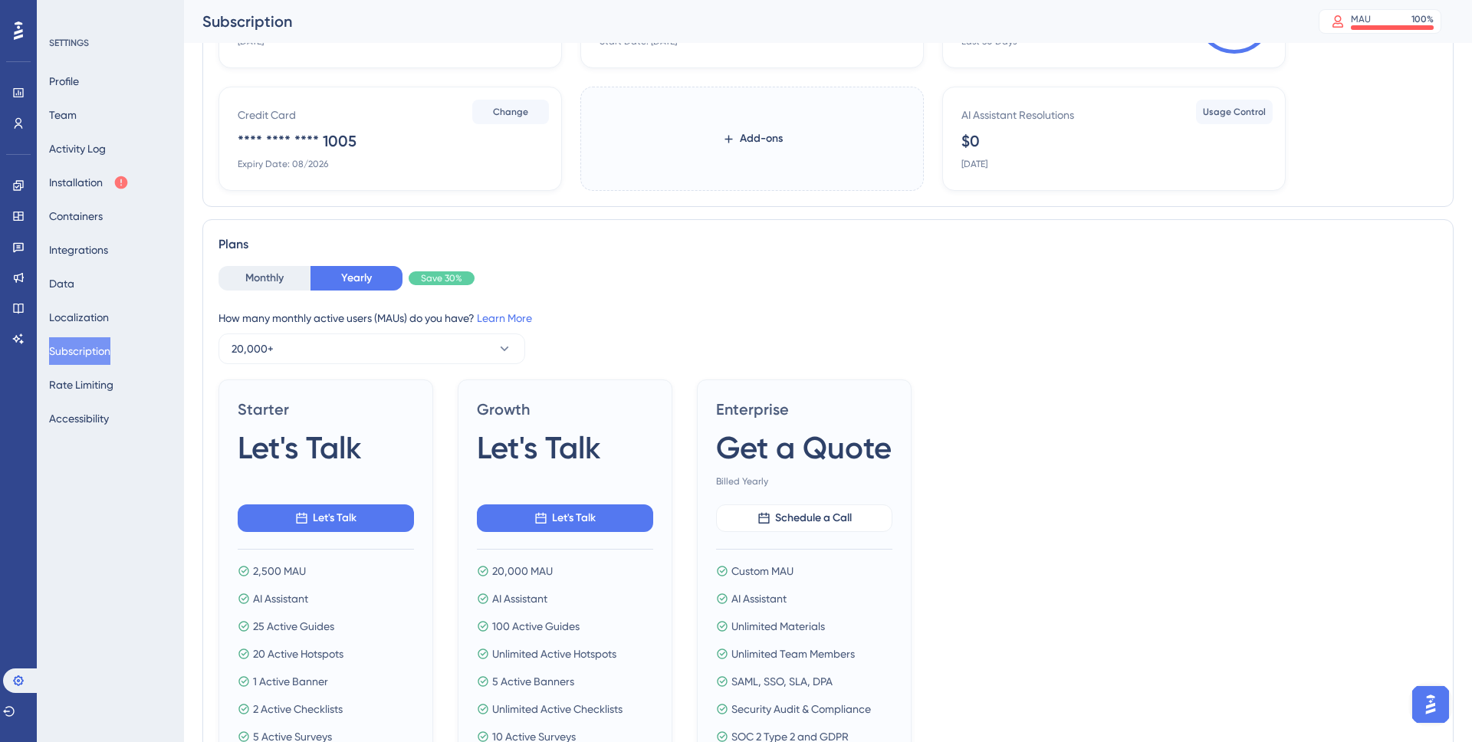
scroll to position [0, 0]
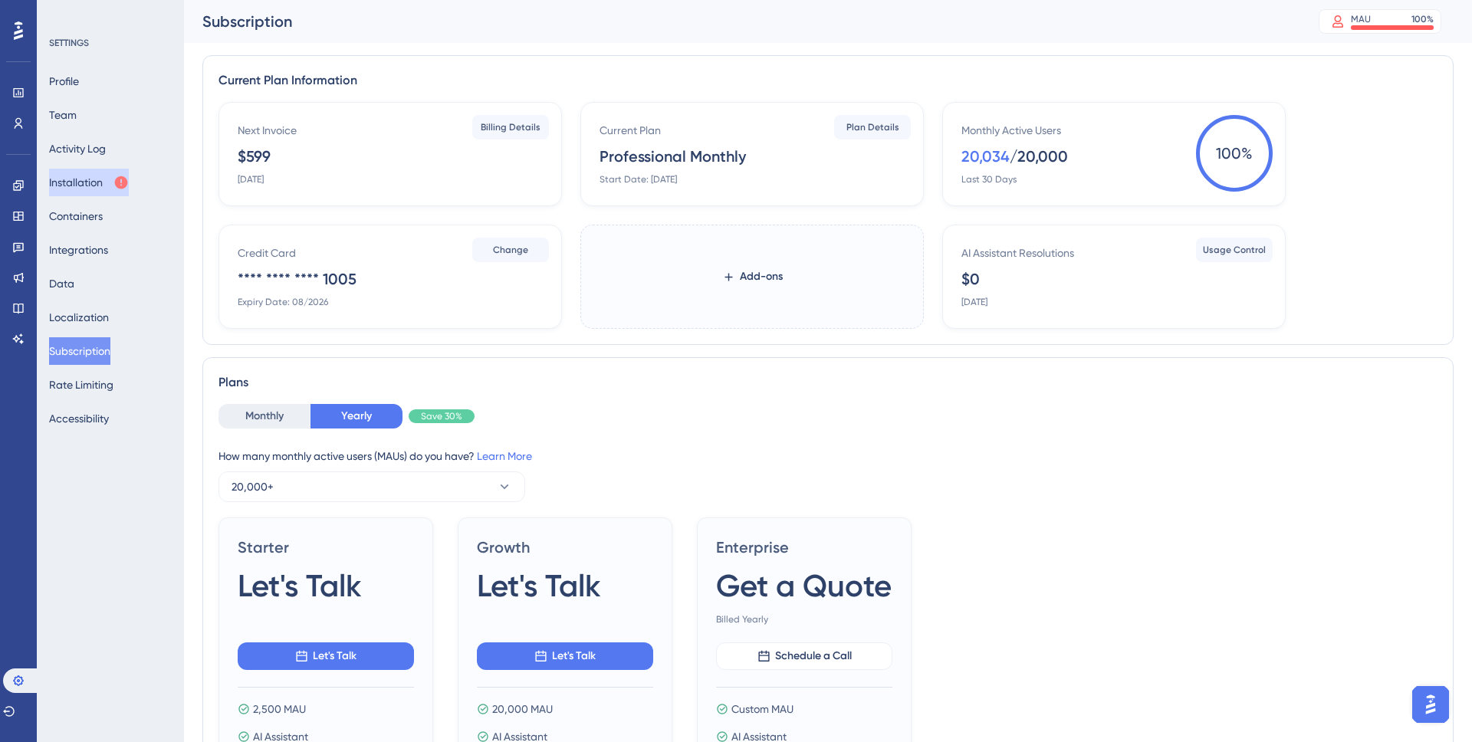
click at [99, 188] on button "Installation" at bounding box center [89, 183] width 80 height 28
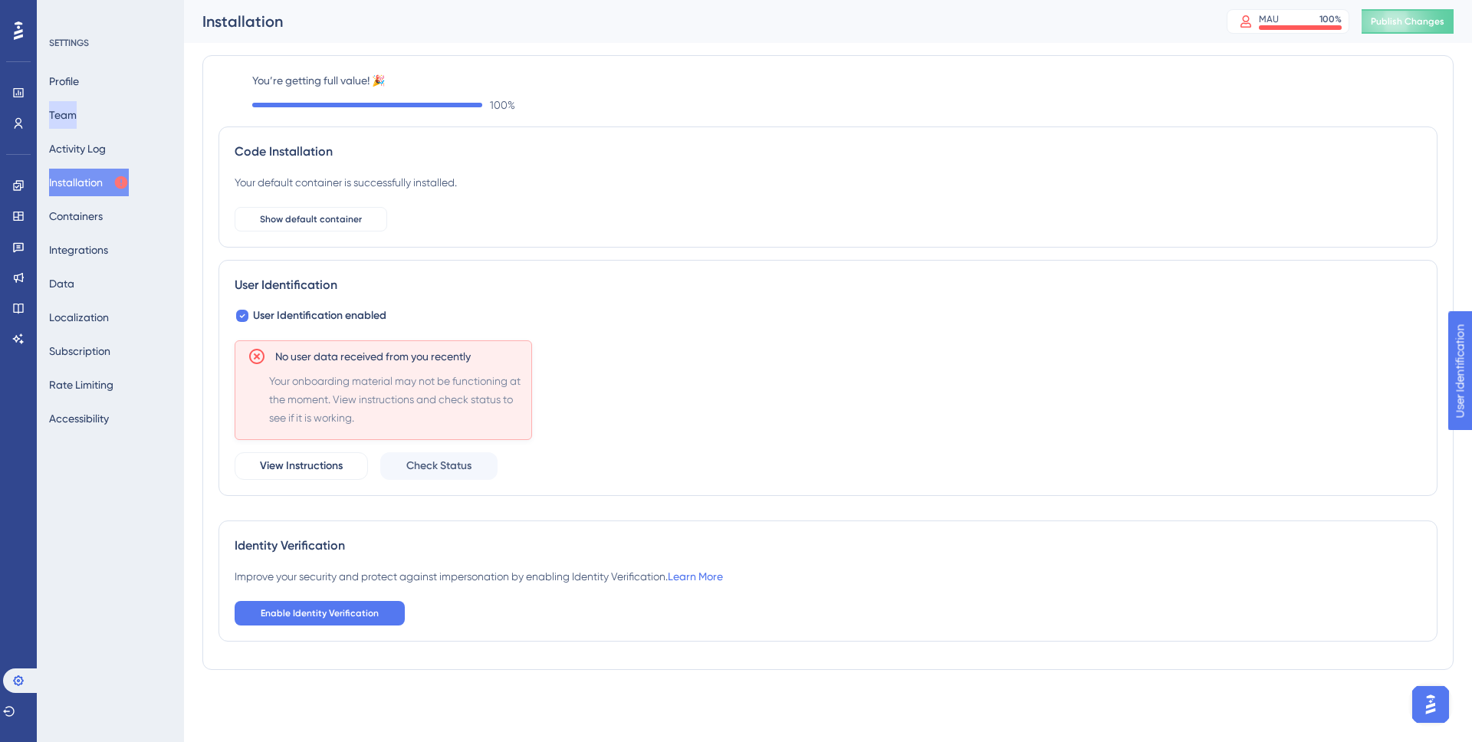
click at [75, 123] on button "Team" at bounding box center [63, 115] width 28 height 28
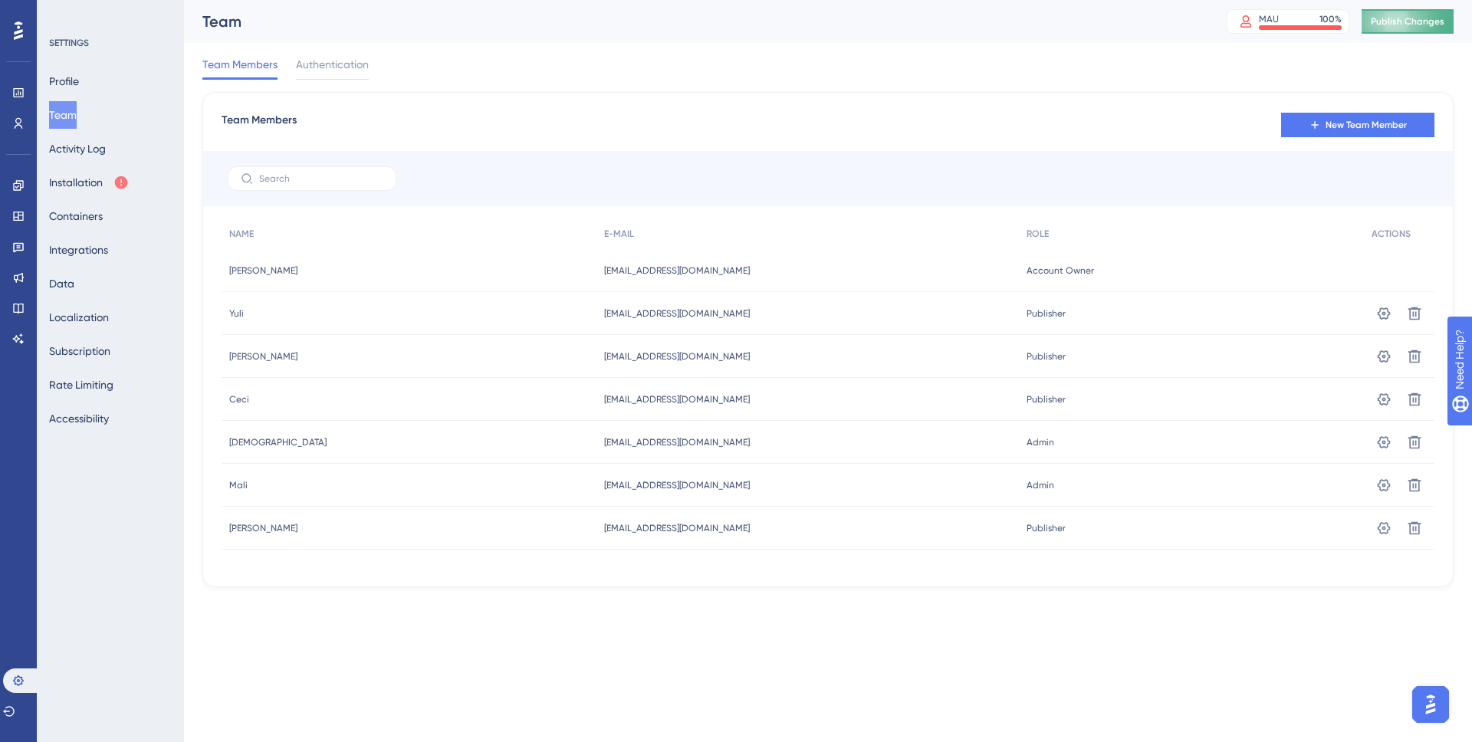
click at [1395, 26] on span "Publish Changes" at bounding box center [1408, 21] width 74 height 12
click at [20, 181] on icon at bounding box center [18, 185] width 10 height 10
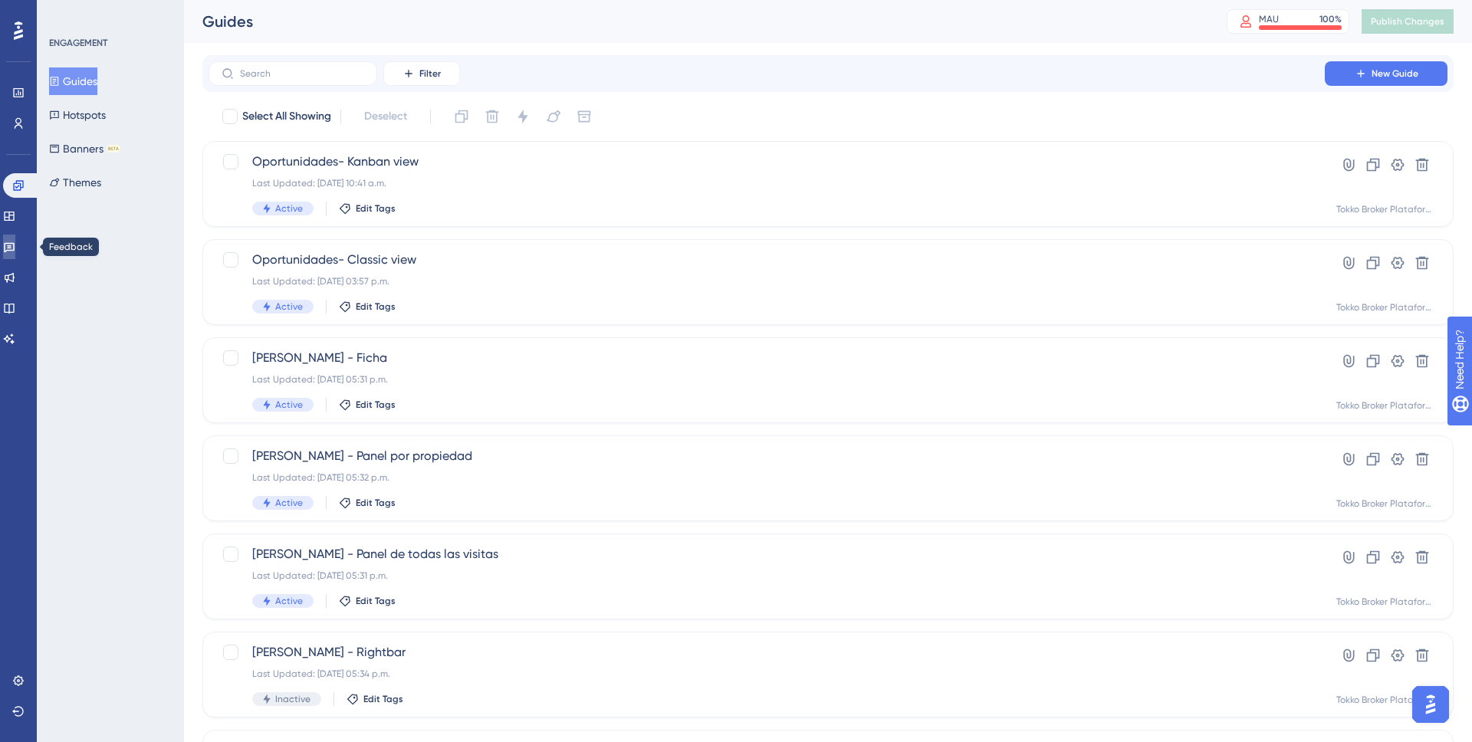
click at [15, 250] on icon at bounding box center [9, 248] width 11 height 10
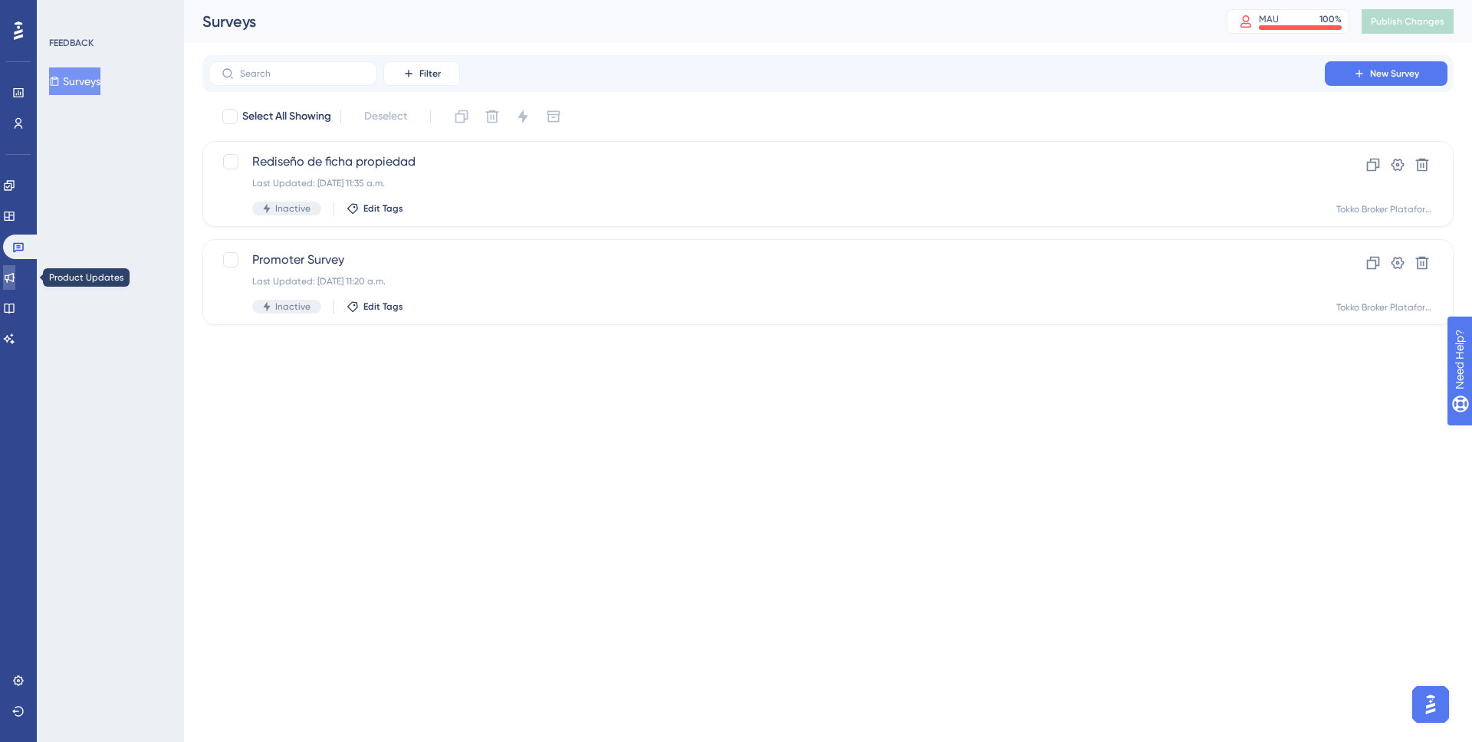
click at [11, 276] on link at bounding box center [9, 277] width 12 height 25
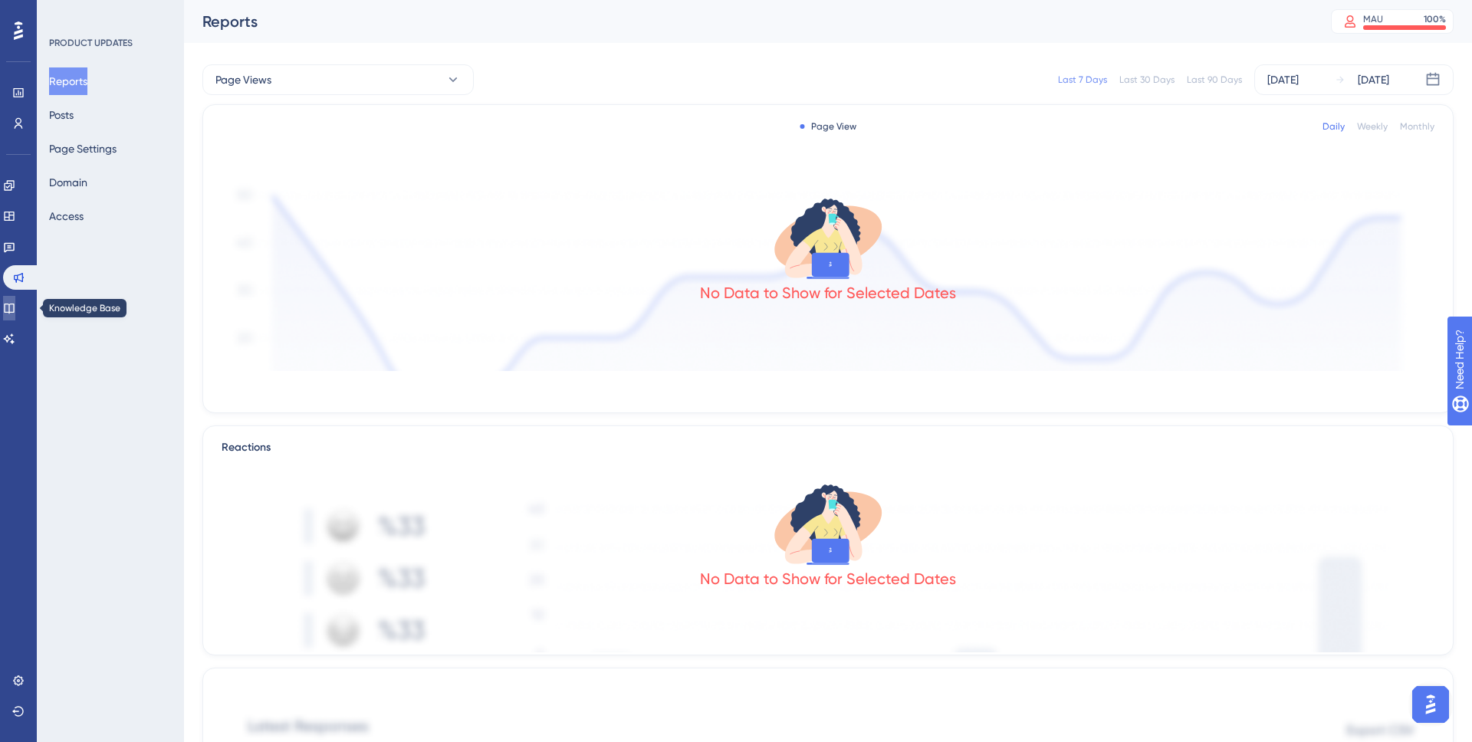
click at [15, 311] on icon at bounding box center [9, 308] width 12 height 12
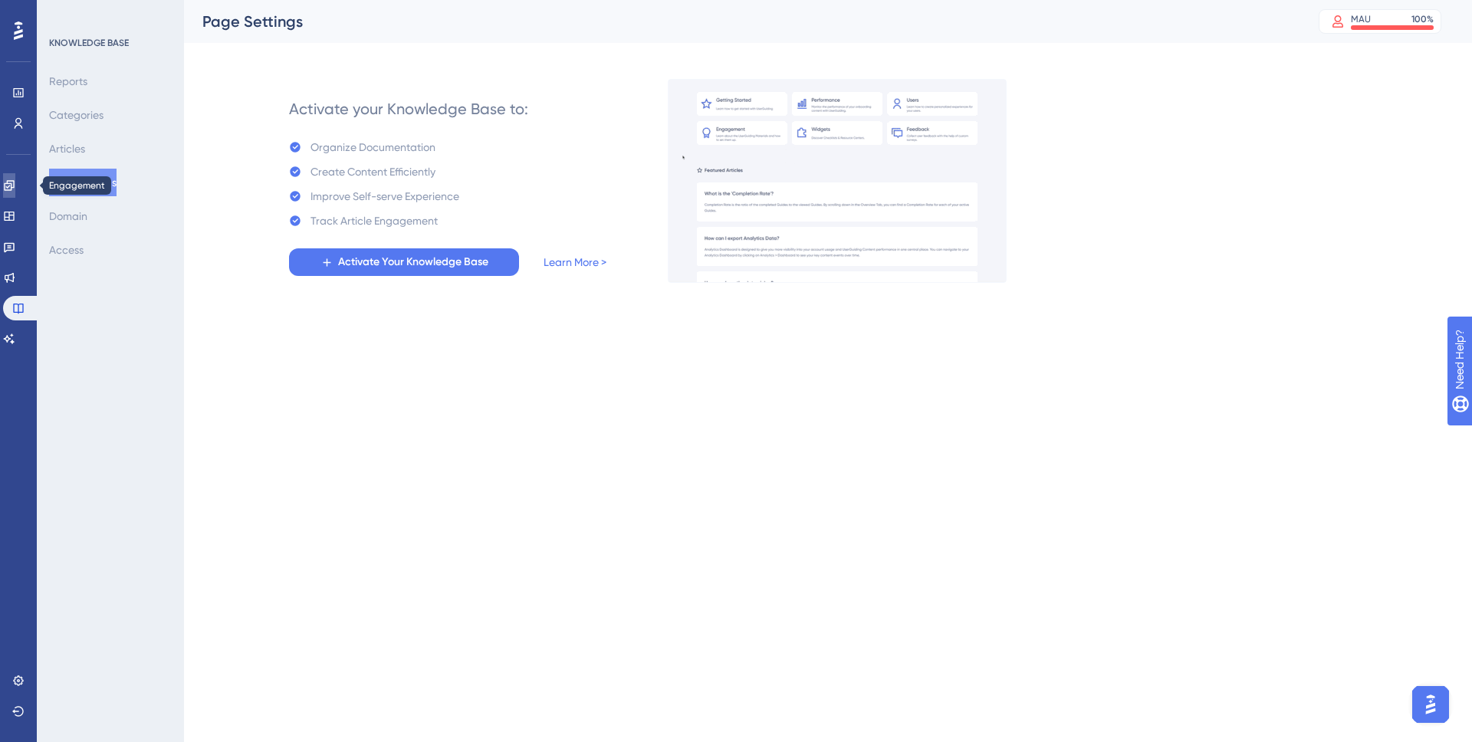
click at [15, 182] on icon at bounding box center [9, 185] width 12 height 12
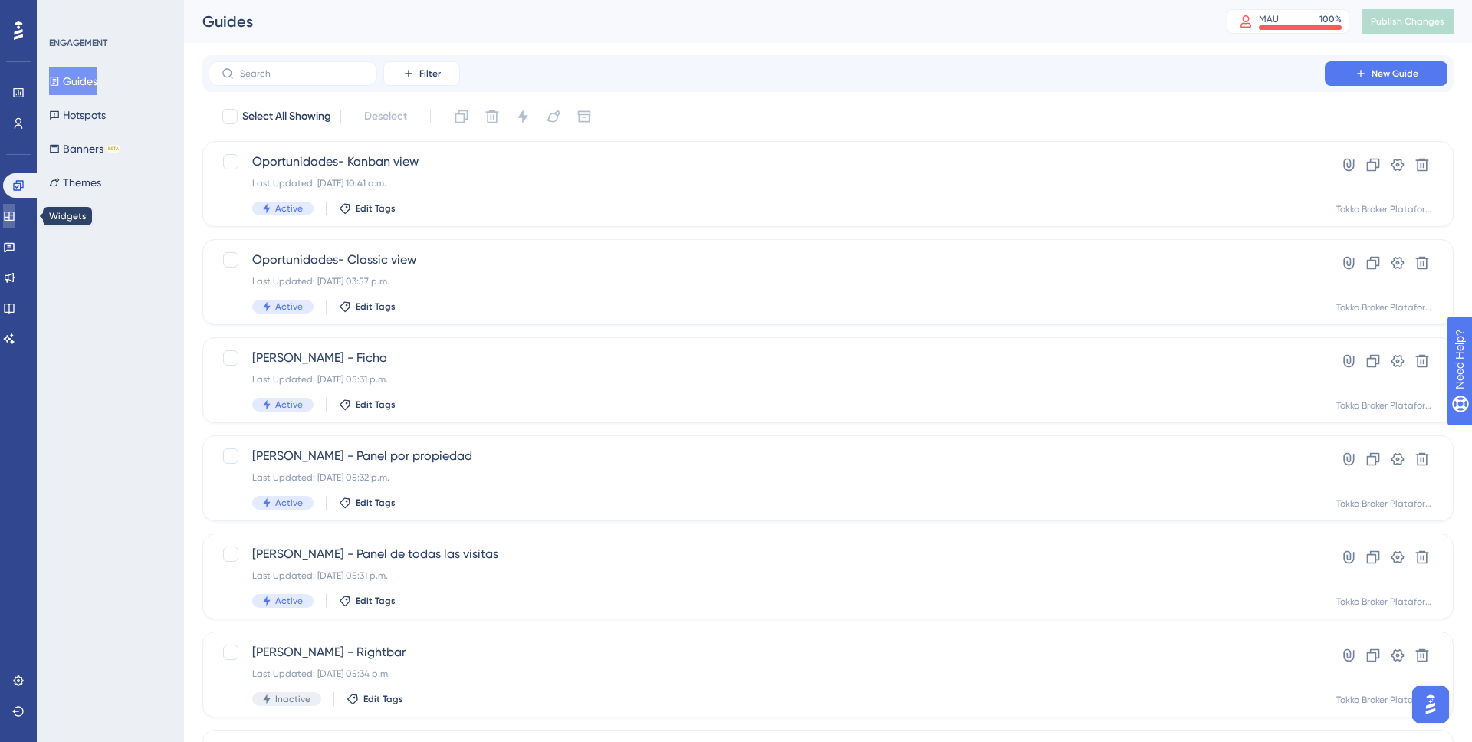
click at [15, 215] on icon at bounding box center [9, 216] width 12 height 12
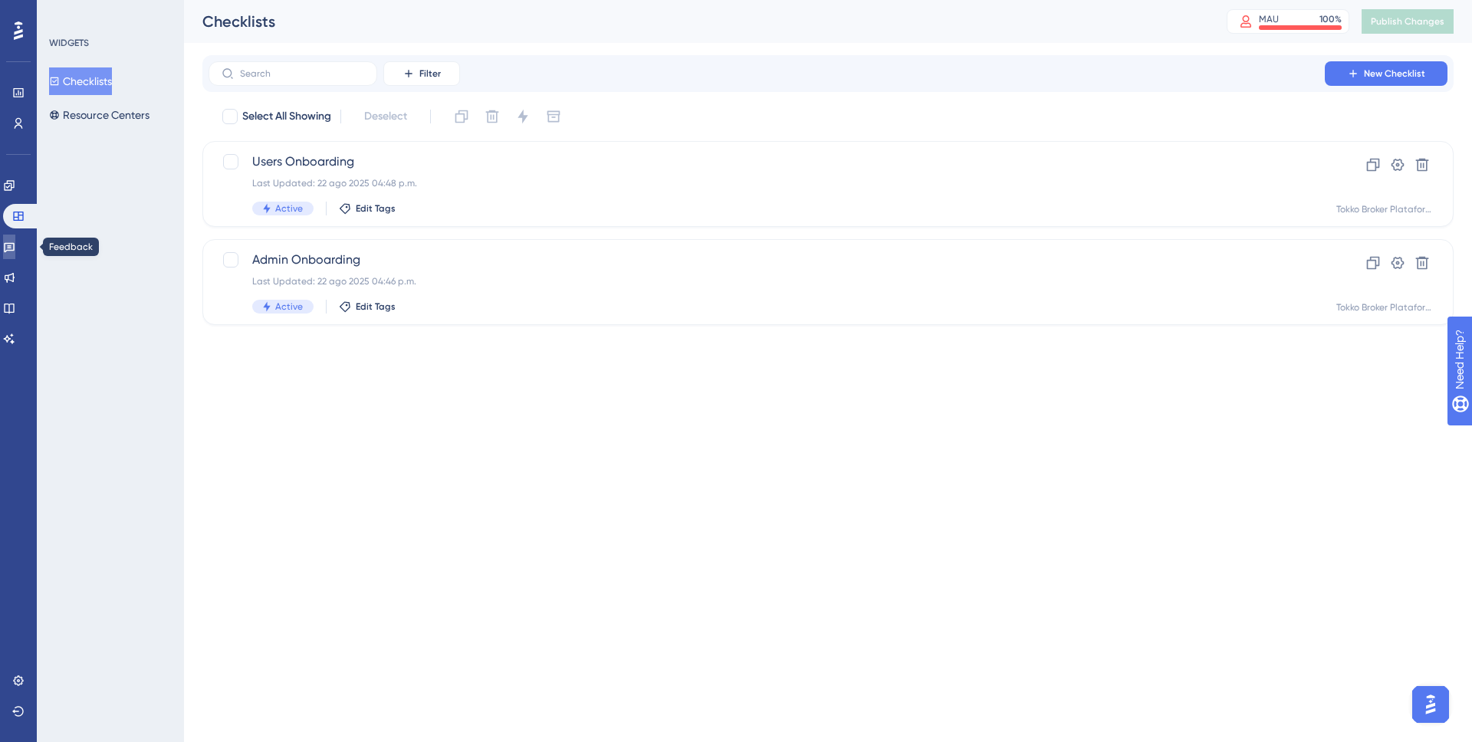
click at [15, 238] on link at bounding box center [9, 247] width 12 height 25
click at [90, 77] on button "Surveys" at bounding box center [74, 81] width 51 height 28
click at [82, 78] on button "Surveys" at bounding box center [74, 81] width 51 height 28
click at [20, 680] on icon at bounding box center [18, 681] width 12 height 12
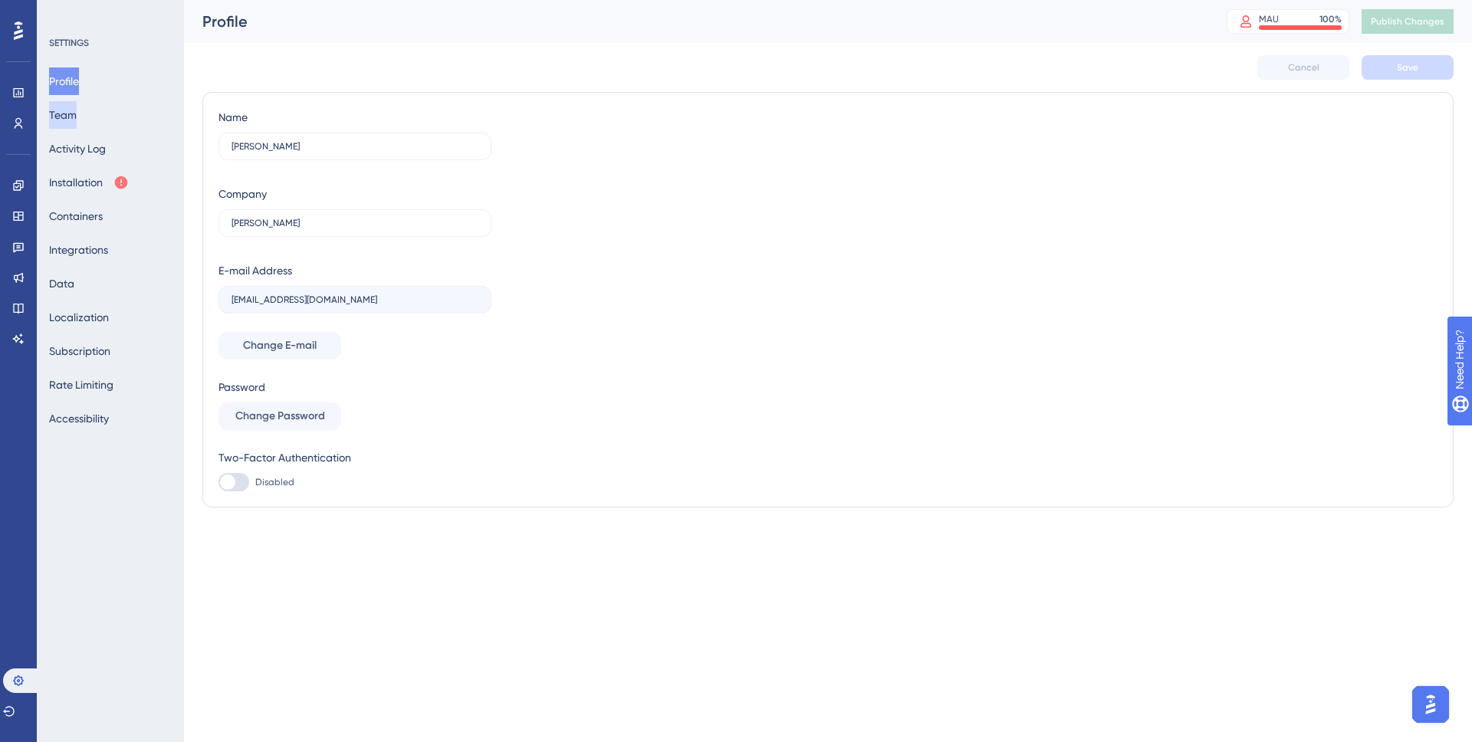
click at [77, 119] on button "Team" at bounding box center [63, 115] width 28 height 28
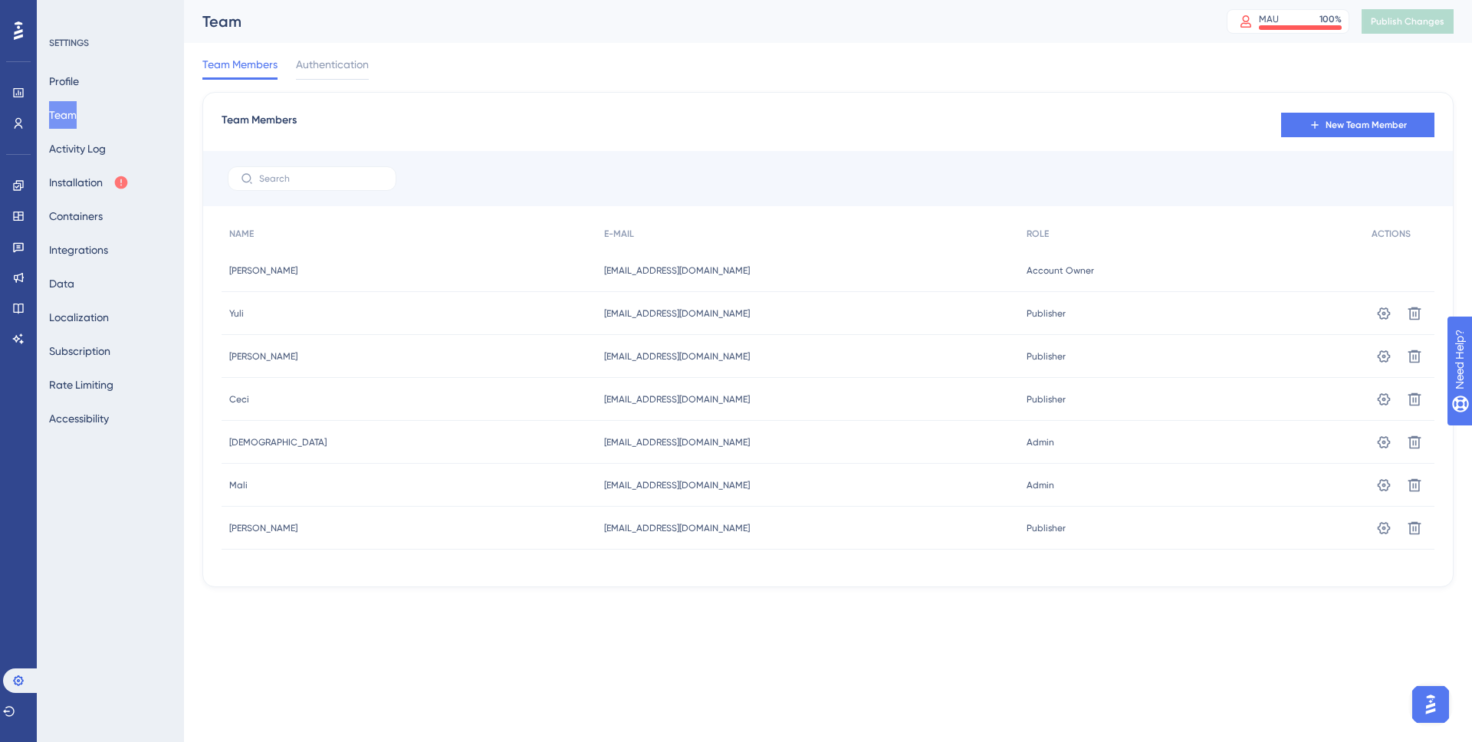
click at [19, 40] on icon at bounding box center [18, 31] width 9 height 20
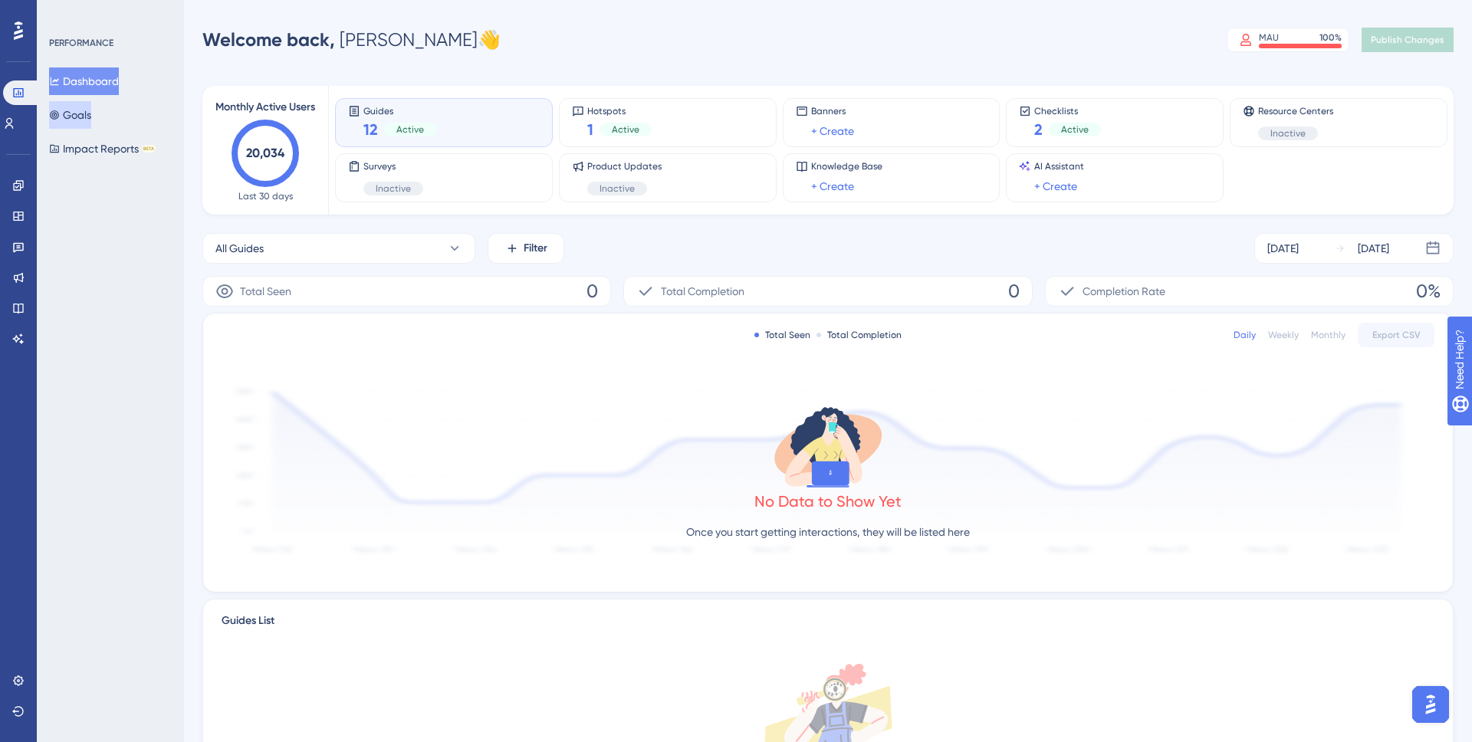
click at [87, 108] on button "Goals" at bounding box center [70, 115] width 42 height 28
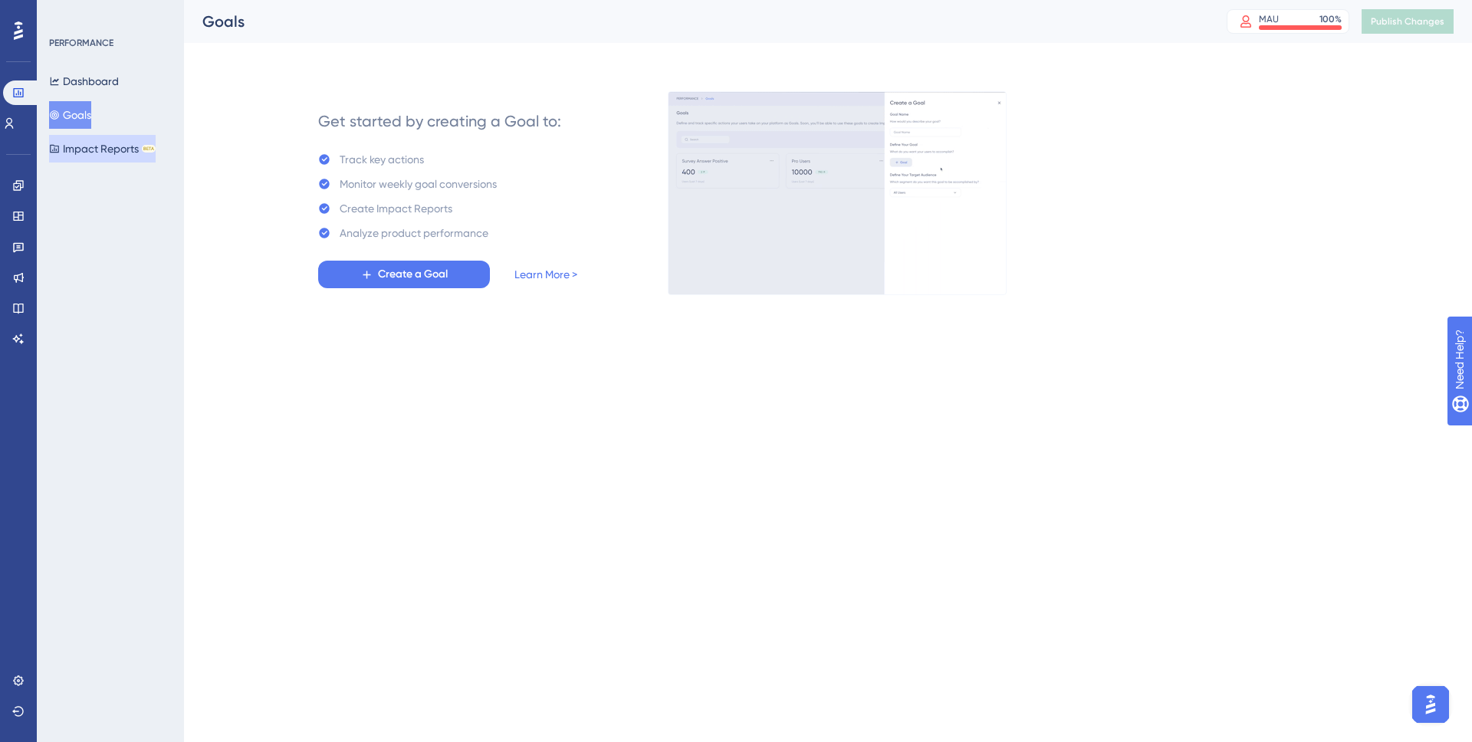
click at [94, 143] on button "Impact Reports BETA" at bounding box center [102, 149] width 107 height 28
